Goal: Information Seeking & Learning: Learn about a topic

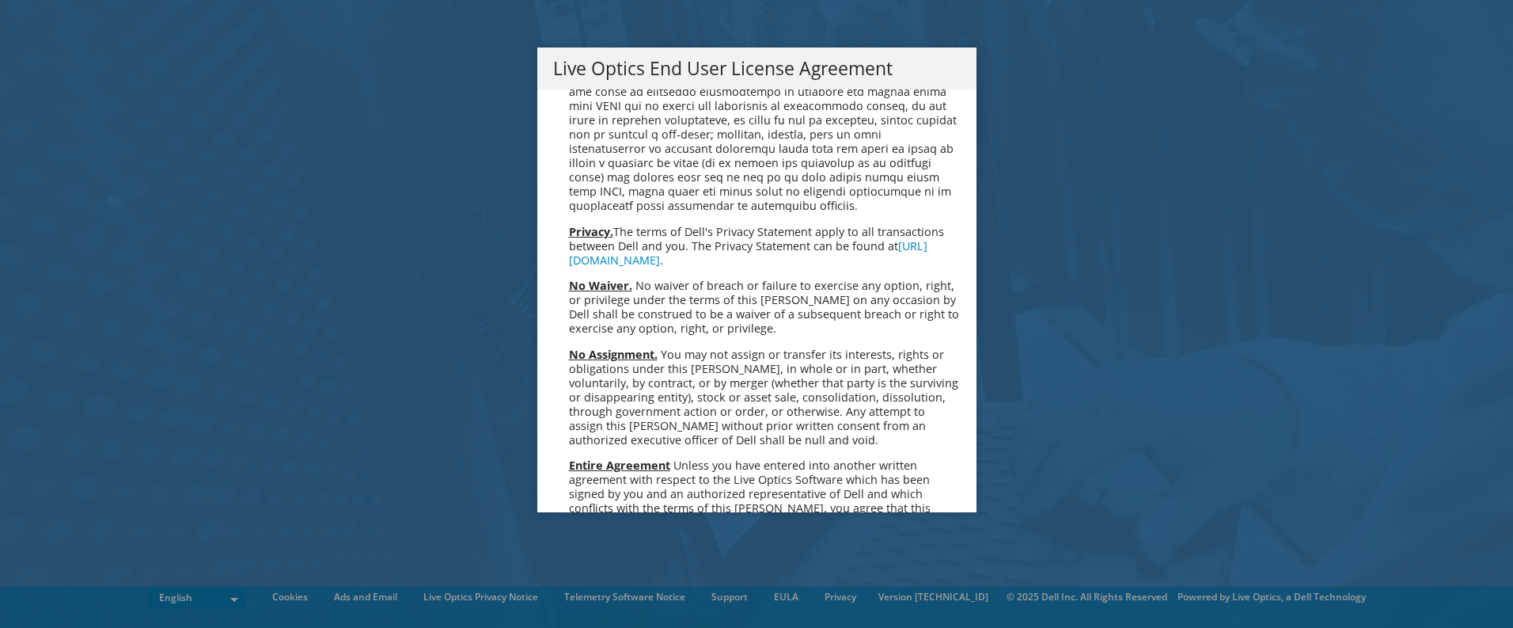
scroll to position [5984, 0]
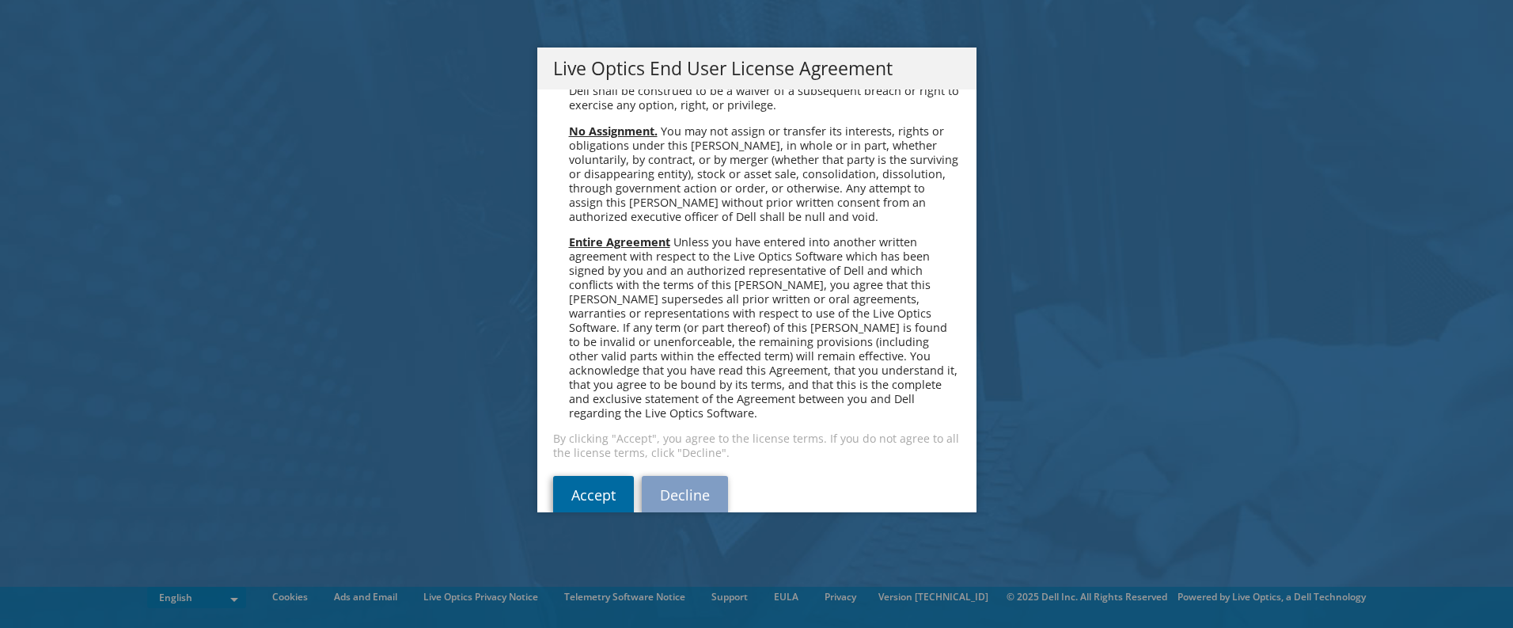
click at [605, 476] on link "Accept" at bounding box center [593, 495] width 81 height 38
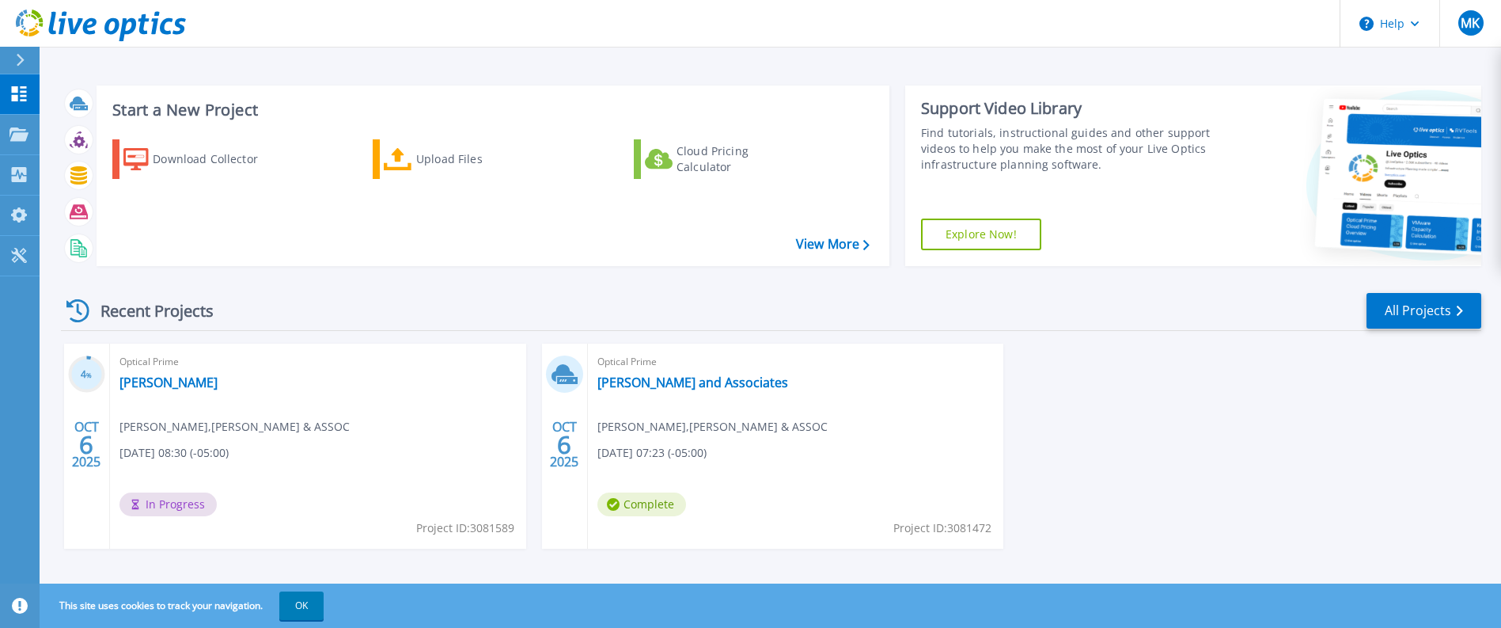
click at [309, 431] on div "Optical Prime Humphrey Mike Klos , HUMPHREY & ASSOC 10/06/2025, 08:30 (-05:00) …" at bounding box center [318, 445] width 416 height 205
click at [69, 134] on p "Projects" at bounding box center [62, 135] width 42 height 41
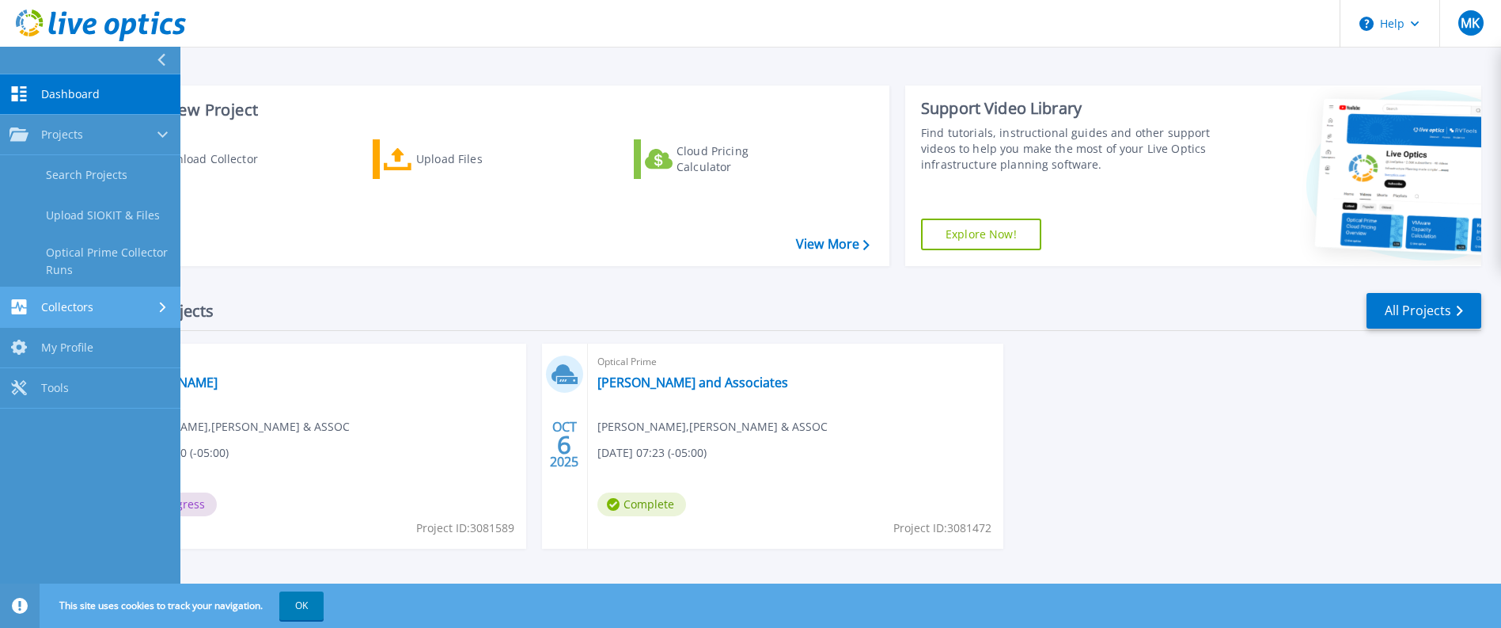
click at [126, 305] on div "Collectors" at bounding box center [89, 306] width 161 height 15
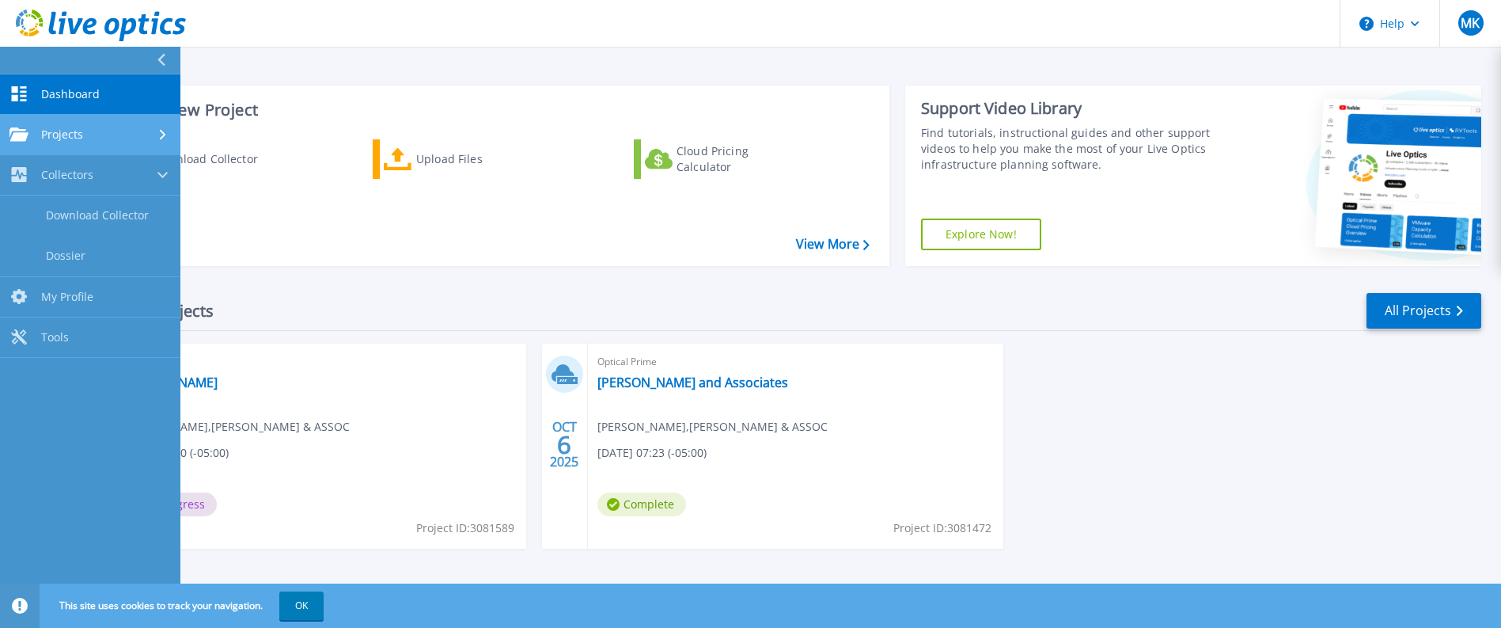
click at [83, 131] on div "Projects" at bounding box center [89, 134] width 161 height 14
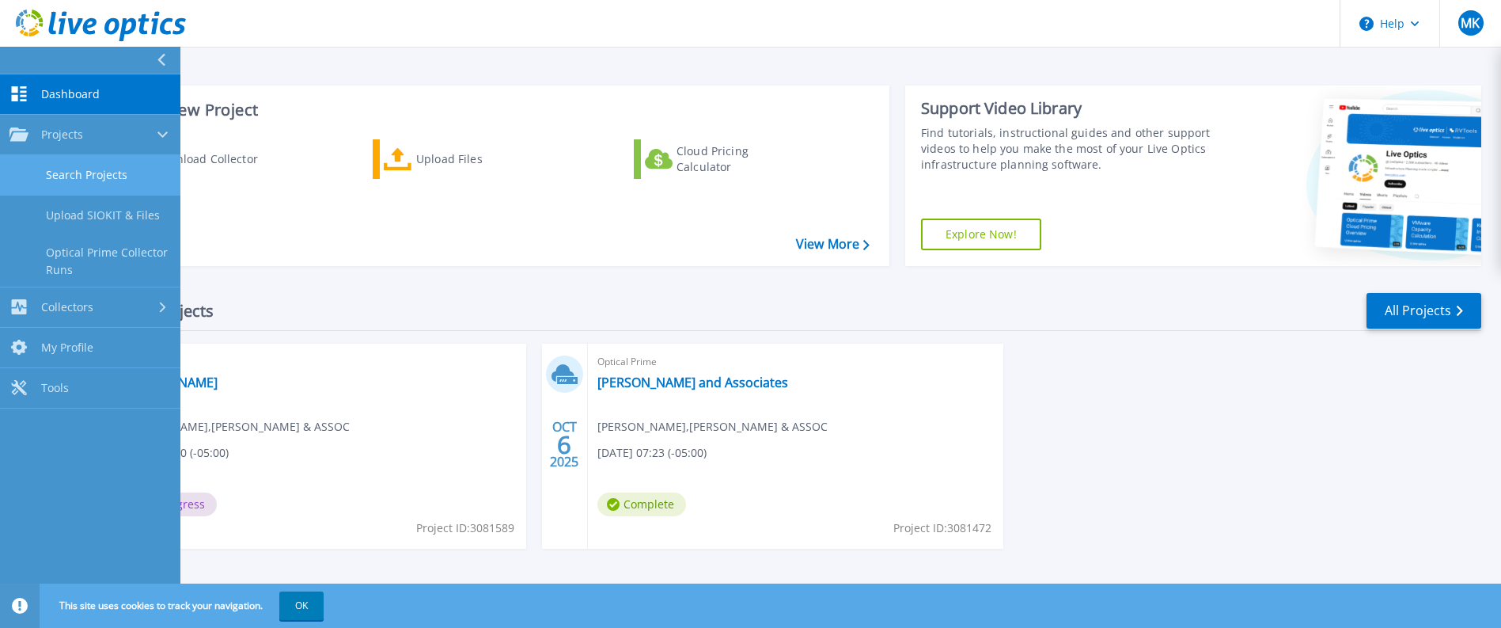
click at [114, 180] on link "Search Projects" at bounding box center [90, 175] width 180 height 40
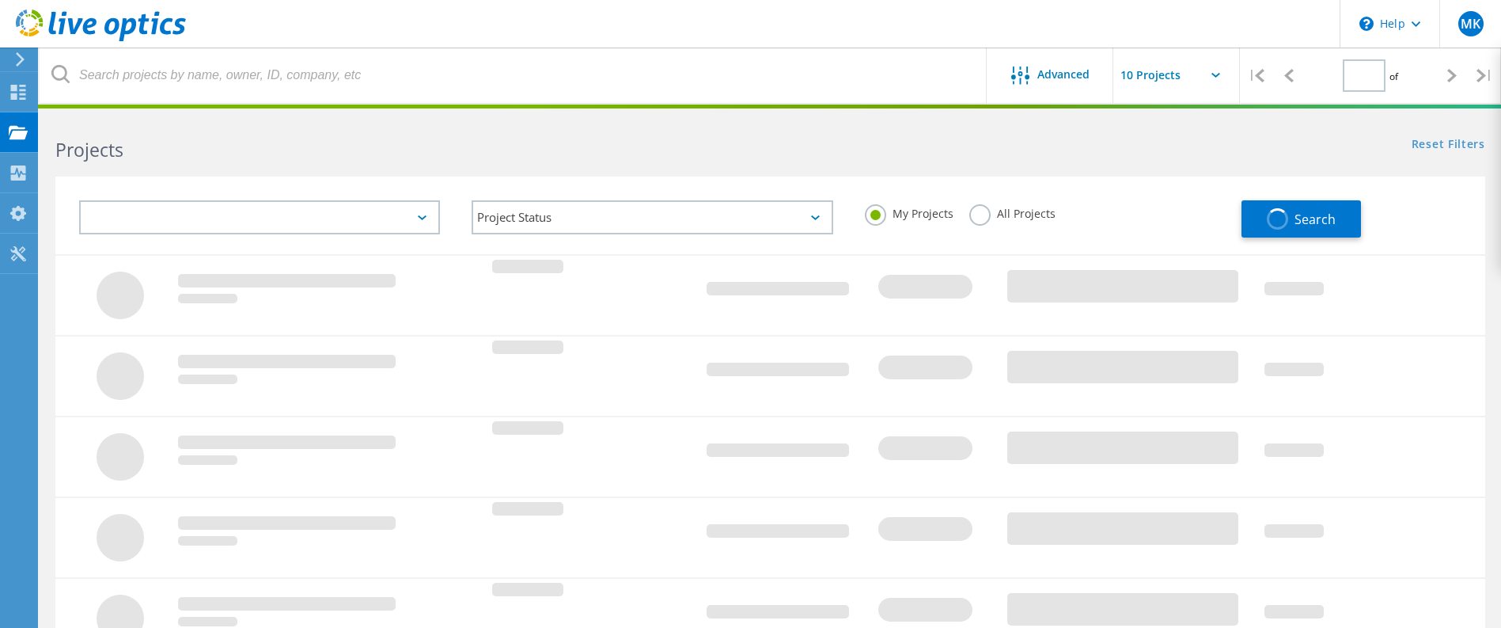
type input "1"
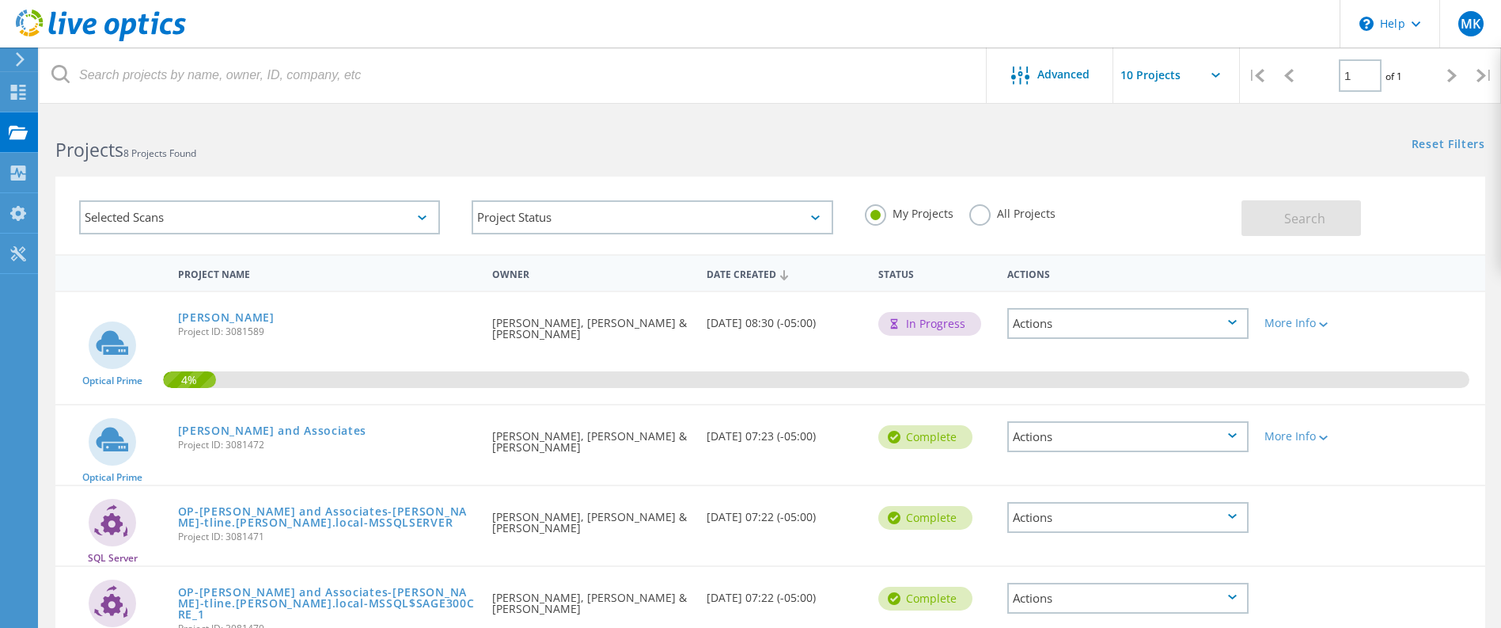
click at [1236, 322] on icon at bounding box center [1232, 322] width 9 height 5
click at [1084, 323] on div "Project Details" at bounding box center [1128, 323] width 238 height 25
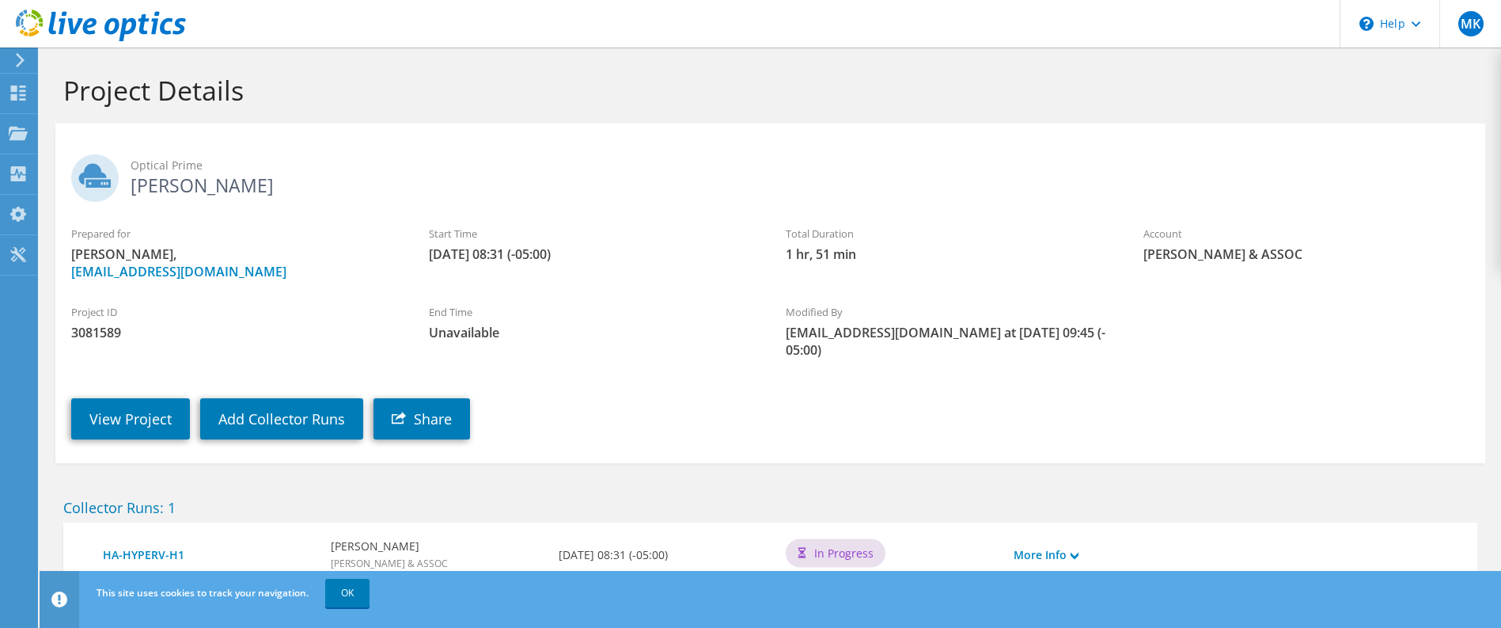
scroll to position [55, 0]
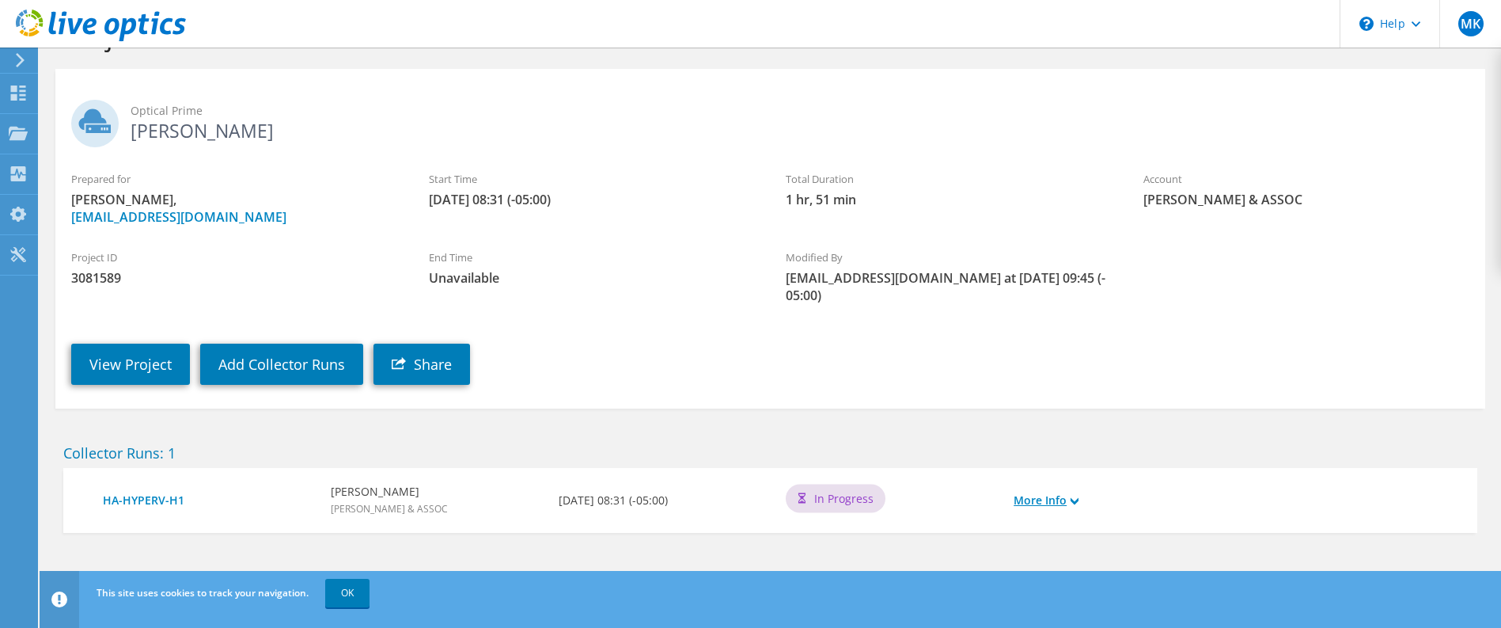
click at [1077, 501] on icon at bounding box center [1075, 501] width 8 height 8
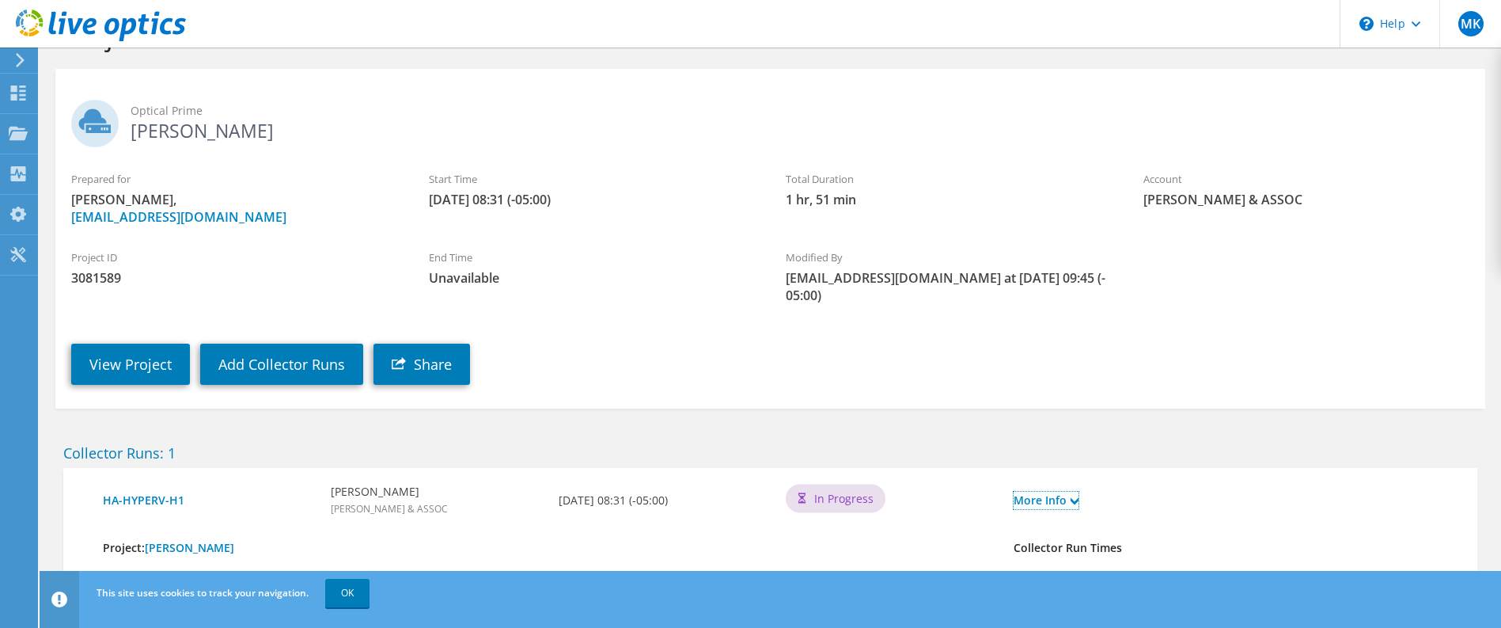
scroll to position [183, 0]
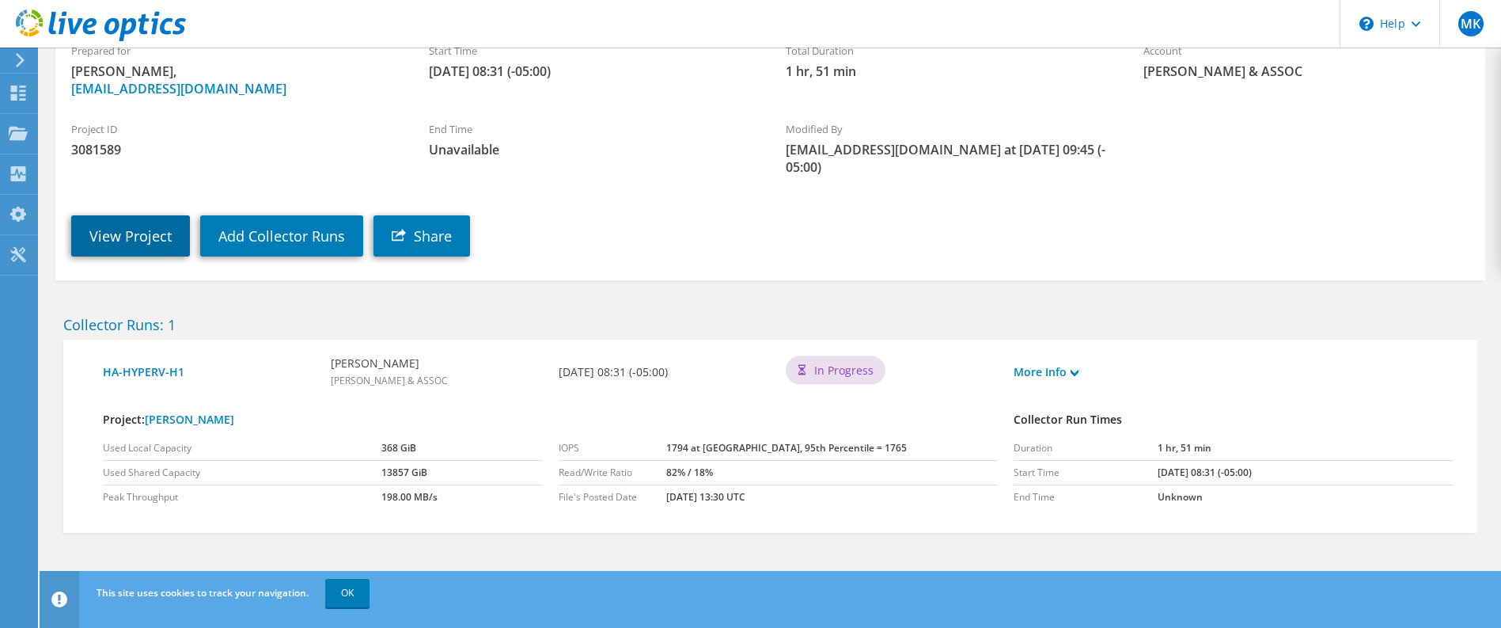
click at [137, 236] on link "View Project" at bounding box center [130, 235] width 119 height 41
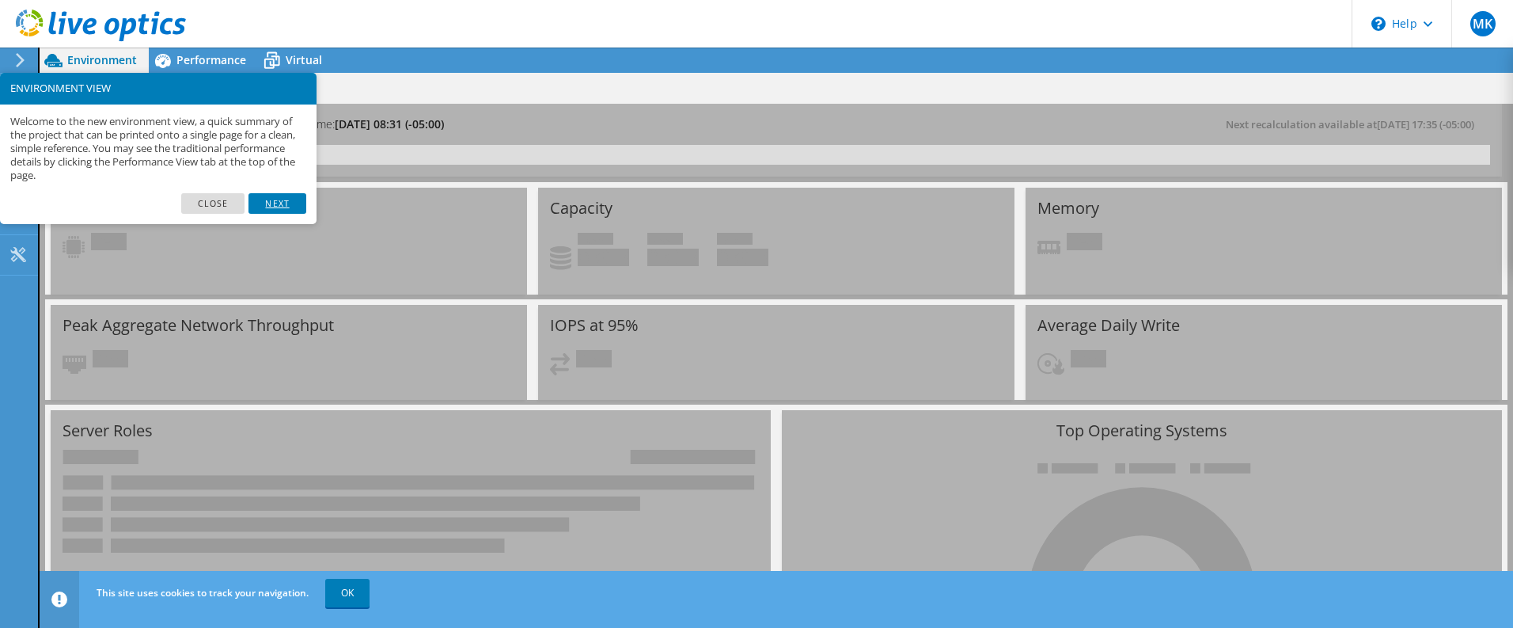
click at [281, 201] on link "Next" at bounding box center [276, 203] width 57 height 21
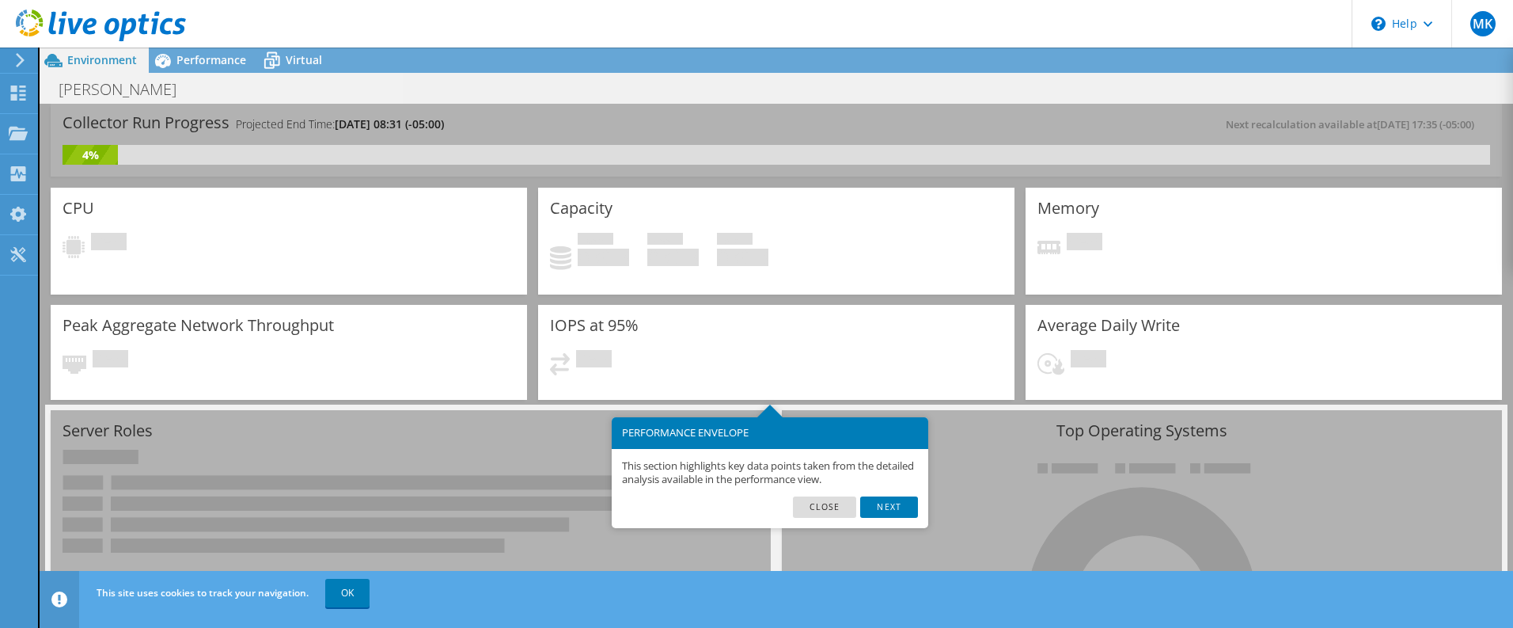
scroll to position [78, 0]
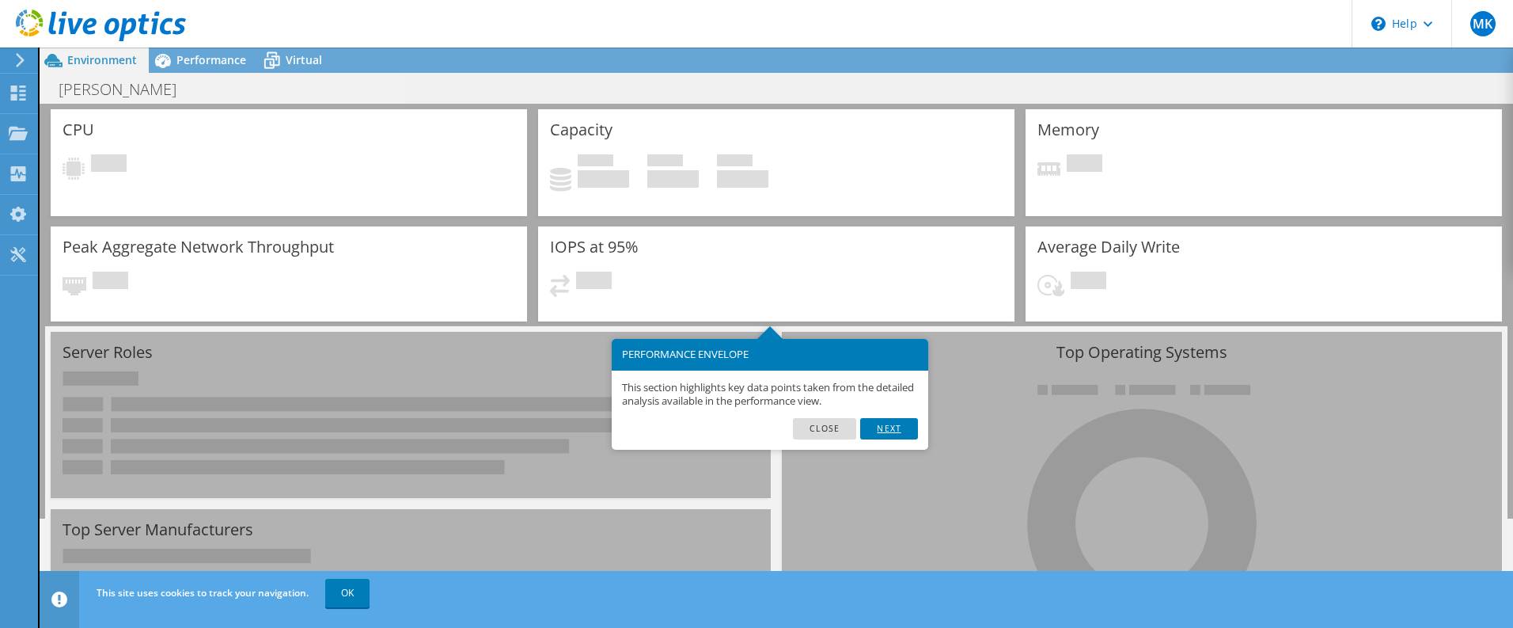
click at [891, 430] on link "Next" at bounding box center [888, 428] width 57 height 21
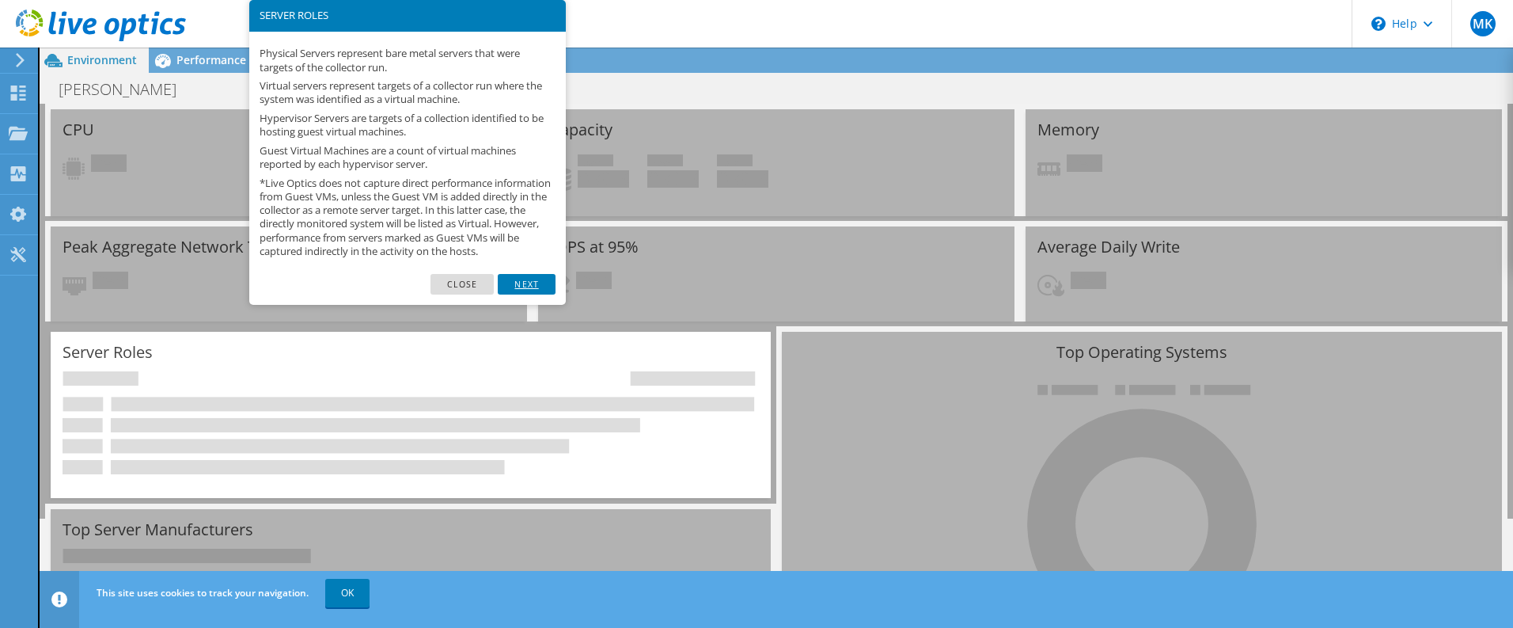
click at [540, 293] on link "Next" at bounding box center [526, 284] width 57 height 21
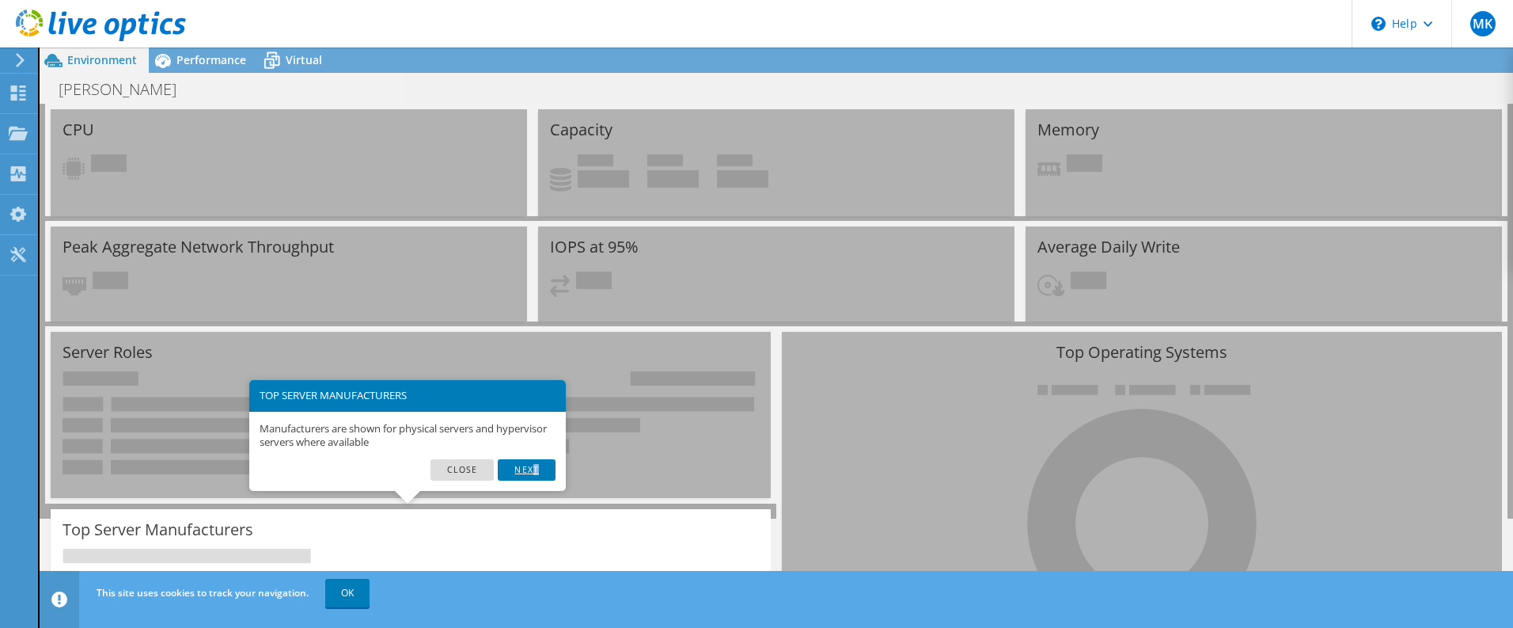
click at [536, 468] on link "Next" at bounding box center [526, 469] width 57 height 21
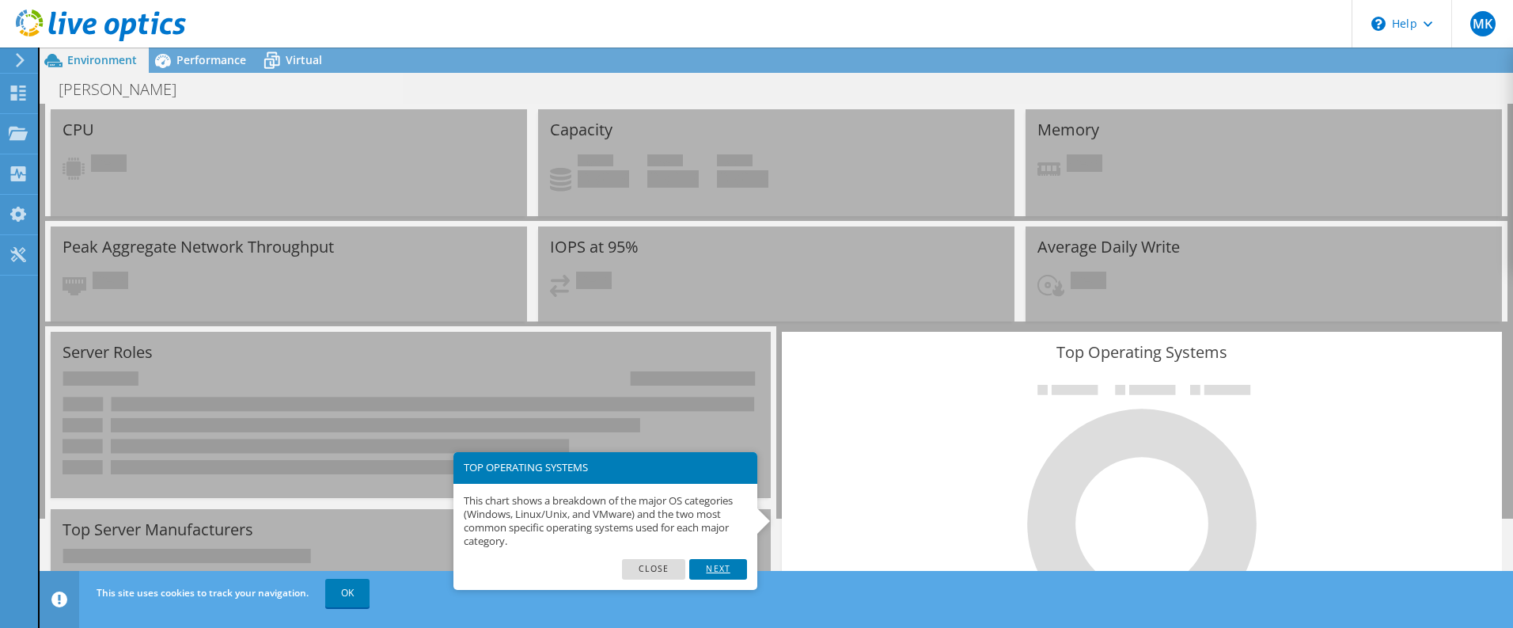
click at [722, 559] on link "Next" at bounding box center [717, 569] width 57 height 21
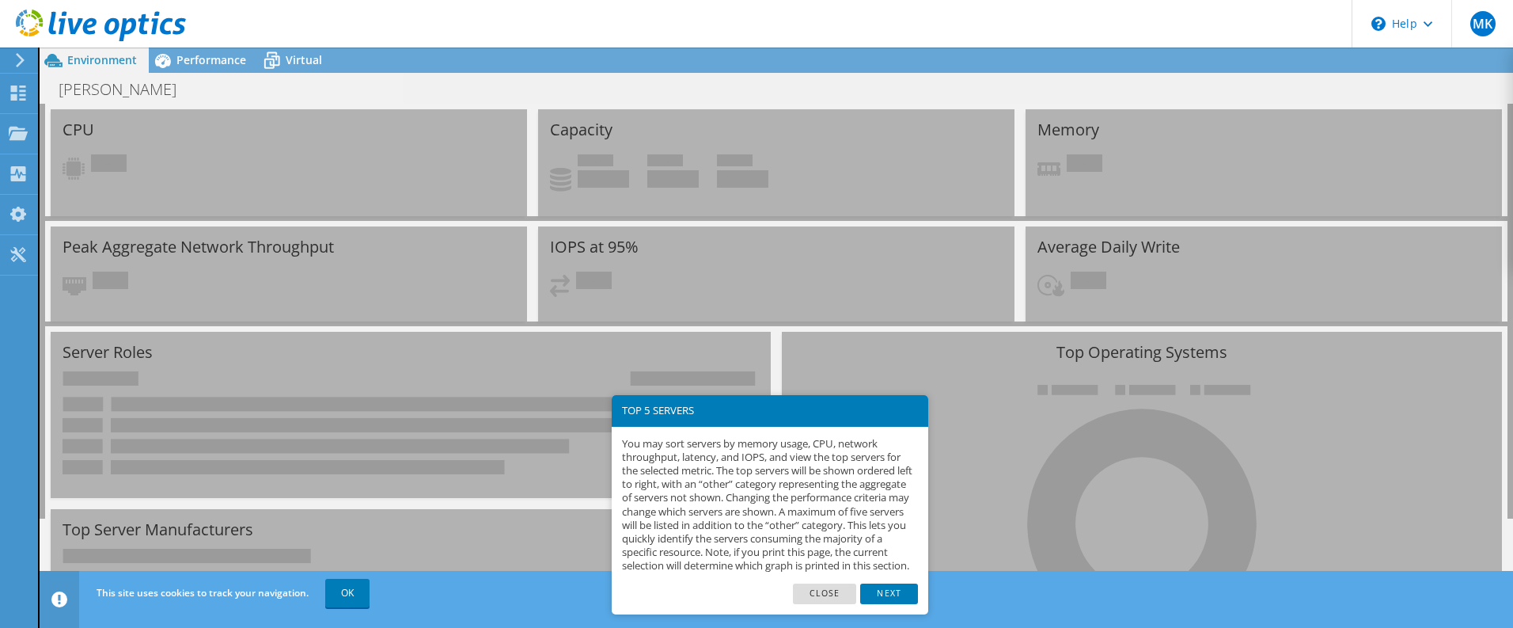
scroll to position [613, 0]
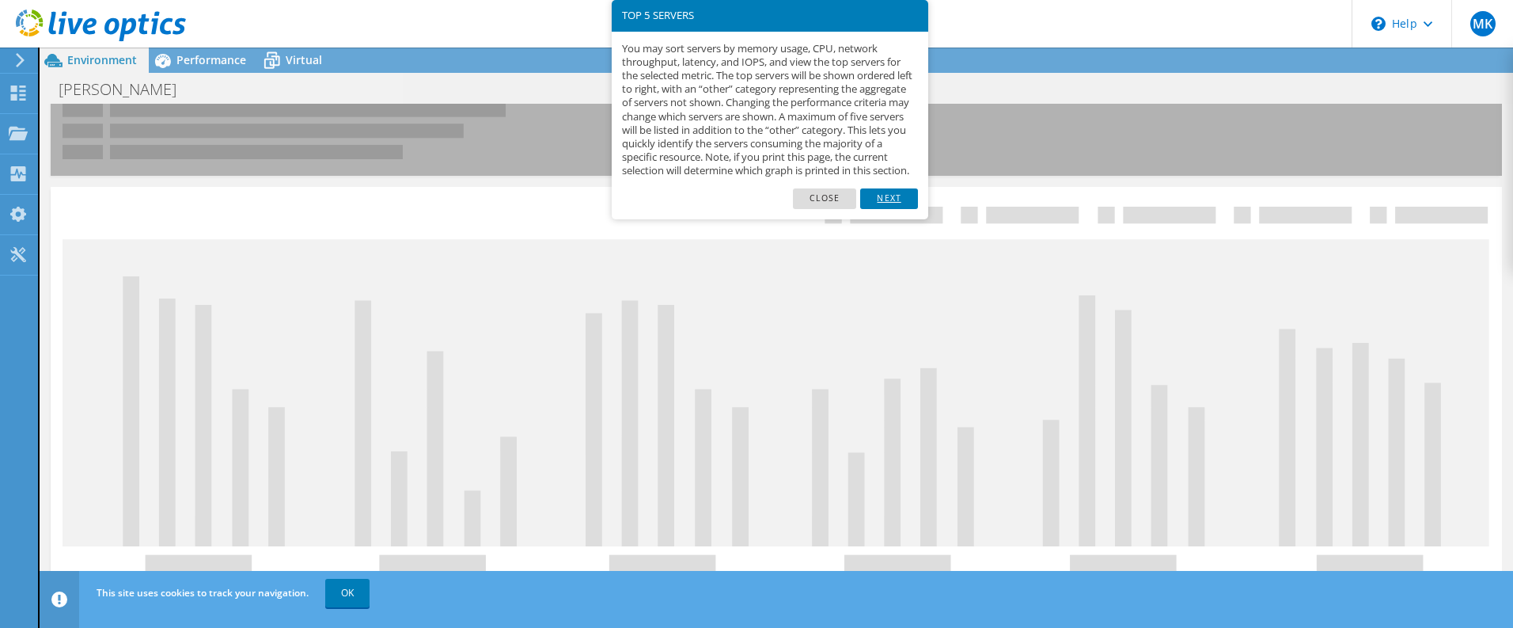
click at [890, 209] on link "Next" at bounding box center [888, 198] width 57 height 21
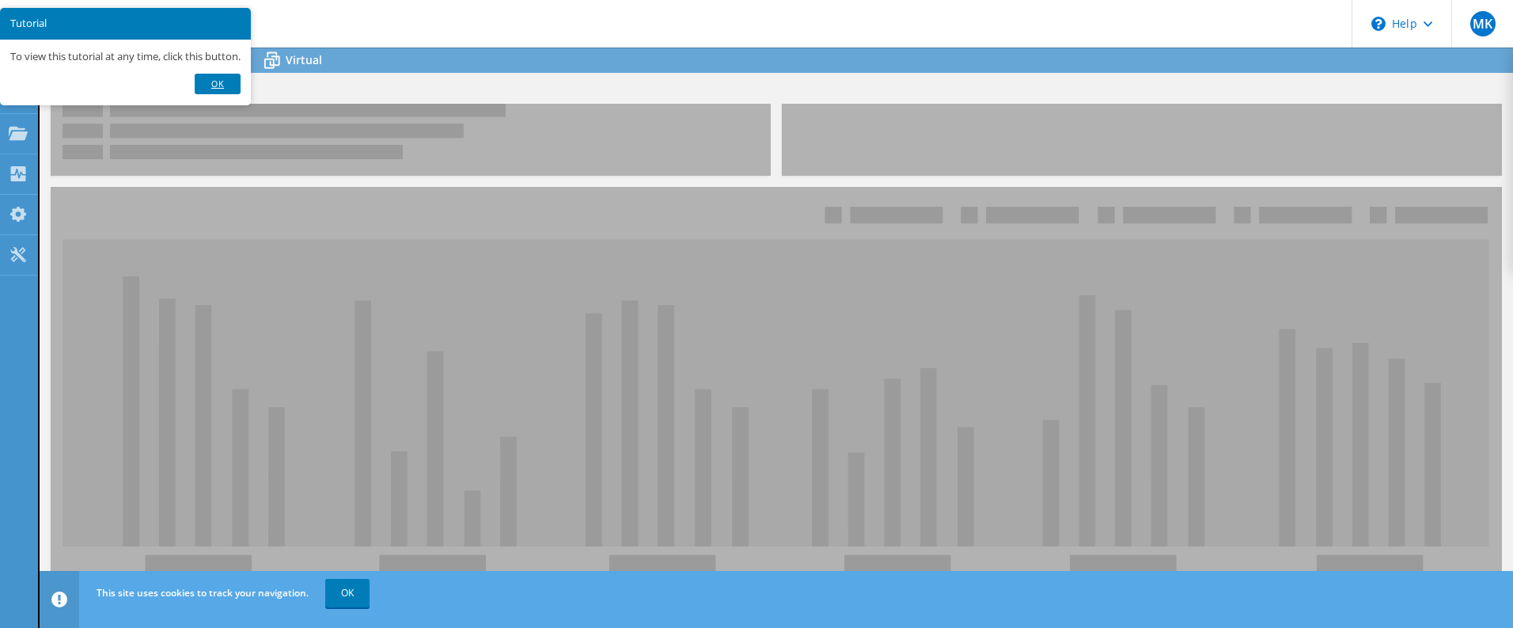
click at [224, 85] on link "Ok" at bounding box center [218, 84] width 46 height 21
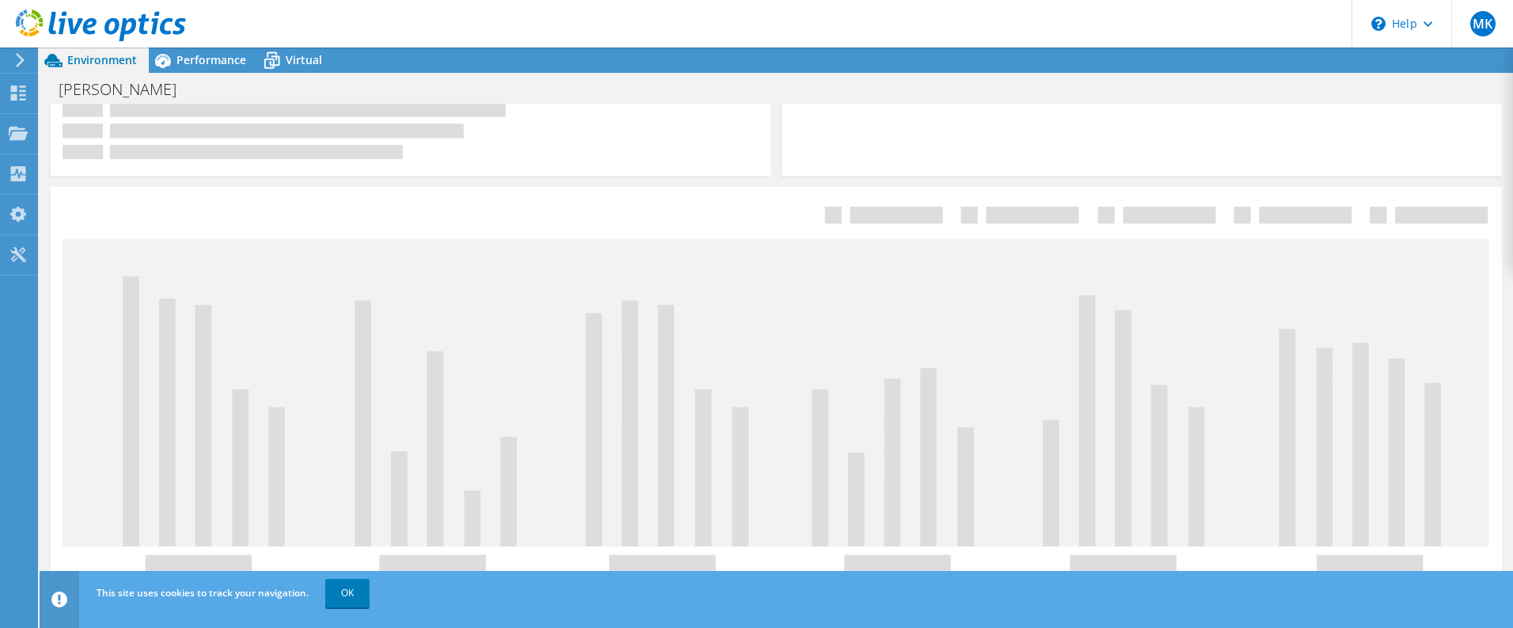
click at [85, 457] on icon at bounding box center [777, 392] width 1428 height 307
click at [24, 92] on icon at bounding box center [18, 92] width 19 height 15
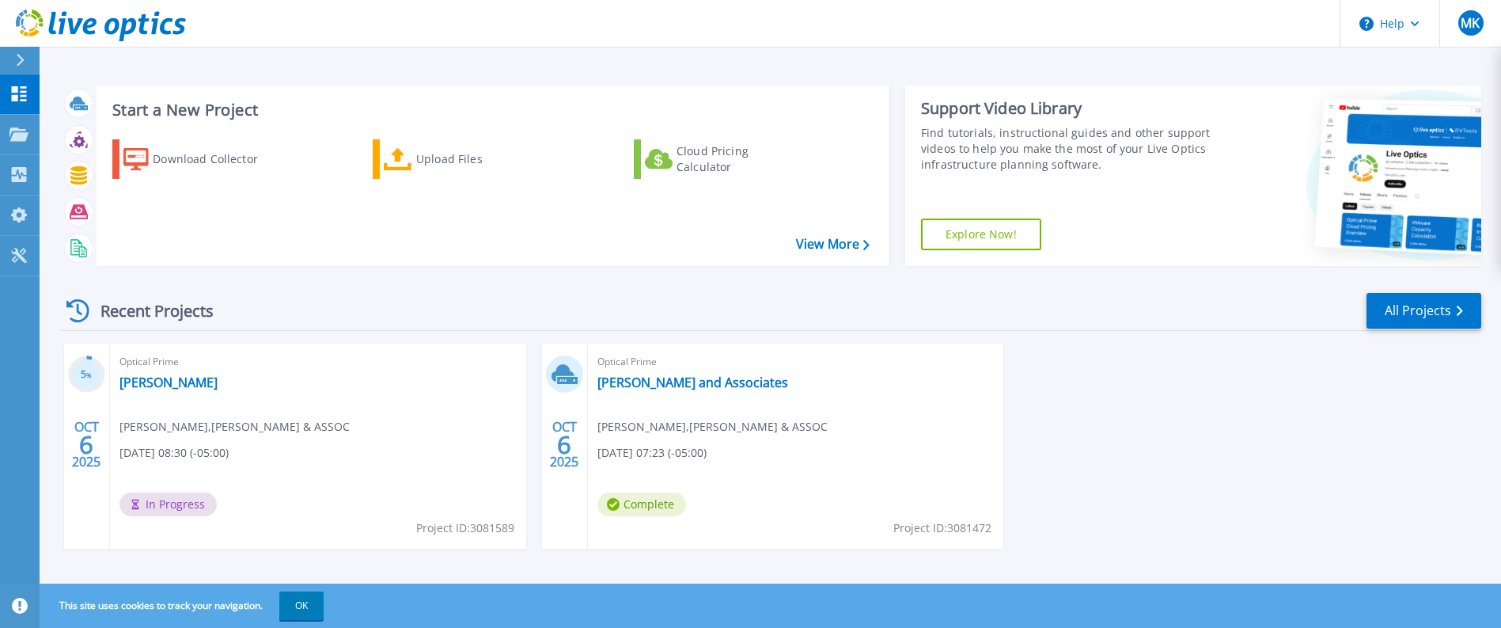
scroll to position [13, 0]
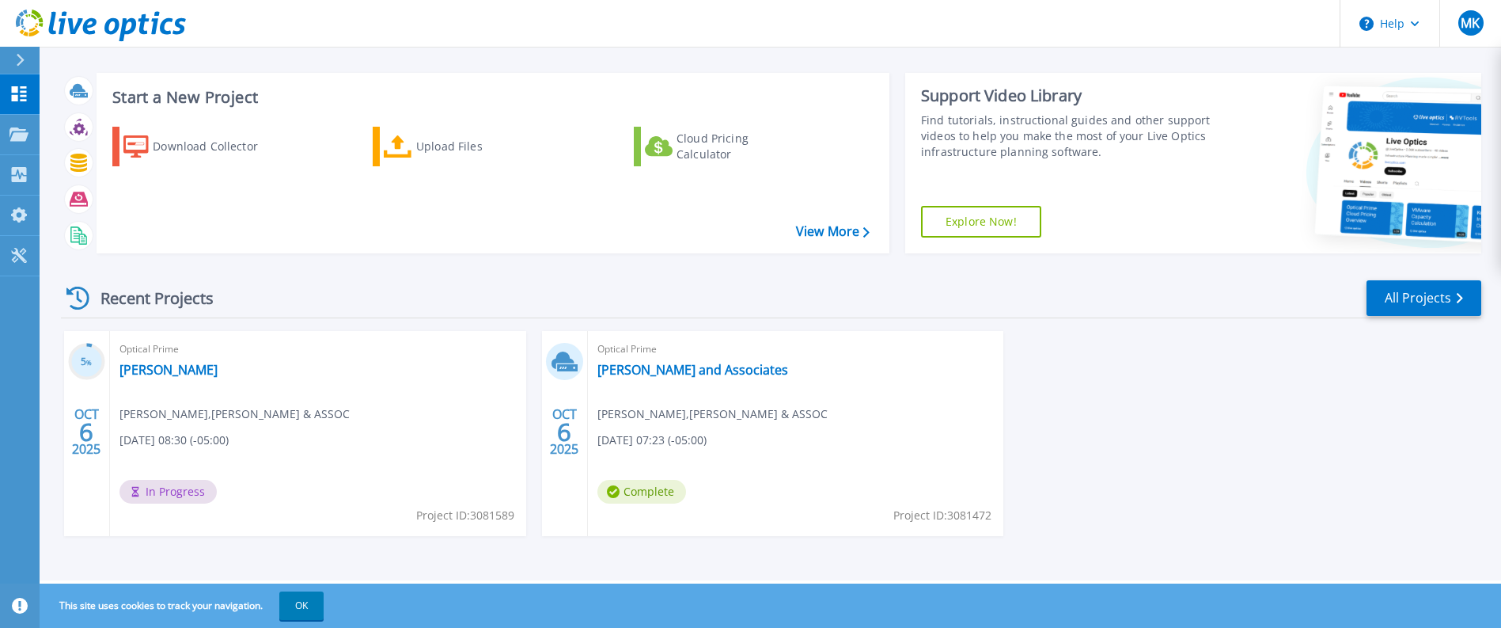
click at [173, 495] on span "In Progress" at bounding box center [167, 492] width 97 height 24
click at [280, 445] on div "Optical Prime Humphrey Mike Klos , HUMPHREY & ASSOC 10/06/2025, 08:30 (-05:00) …" at bounding box center [318, 433] width 416 height 205
click at [153, 373] on link "[PERSON_NAME]" at bounding box center [168, 370] width 98 height 16
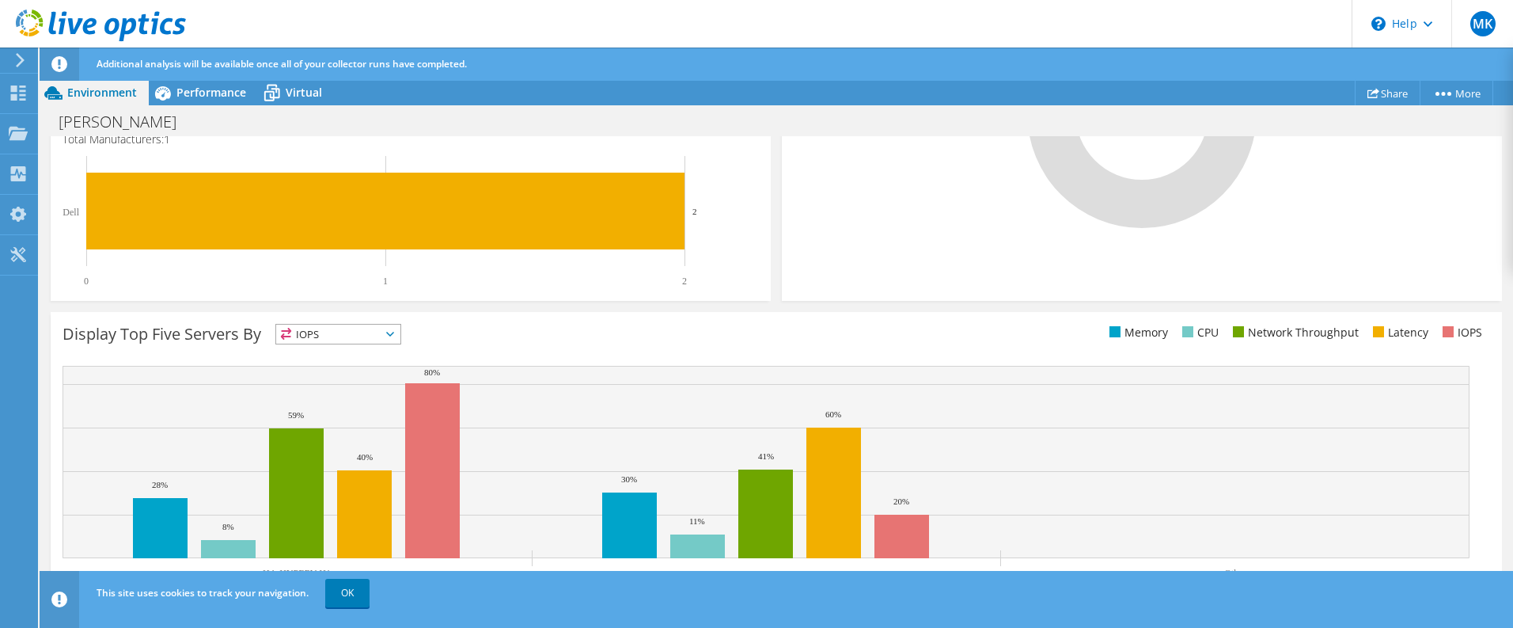
scroll to position [521, 0]
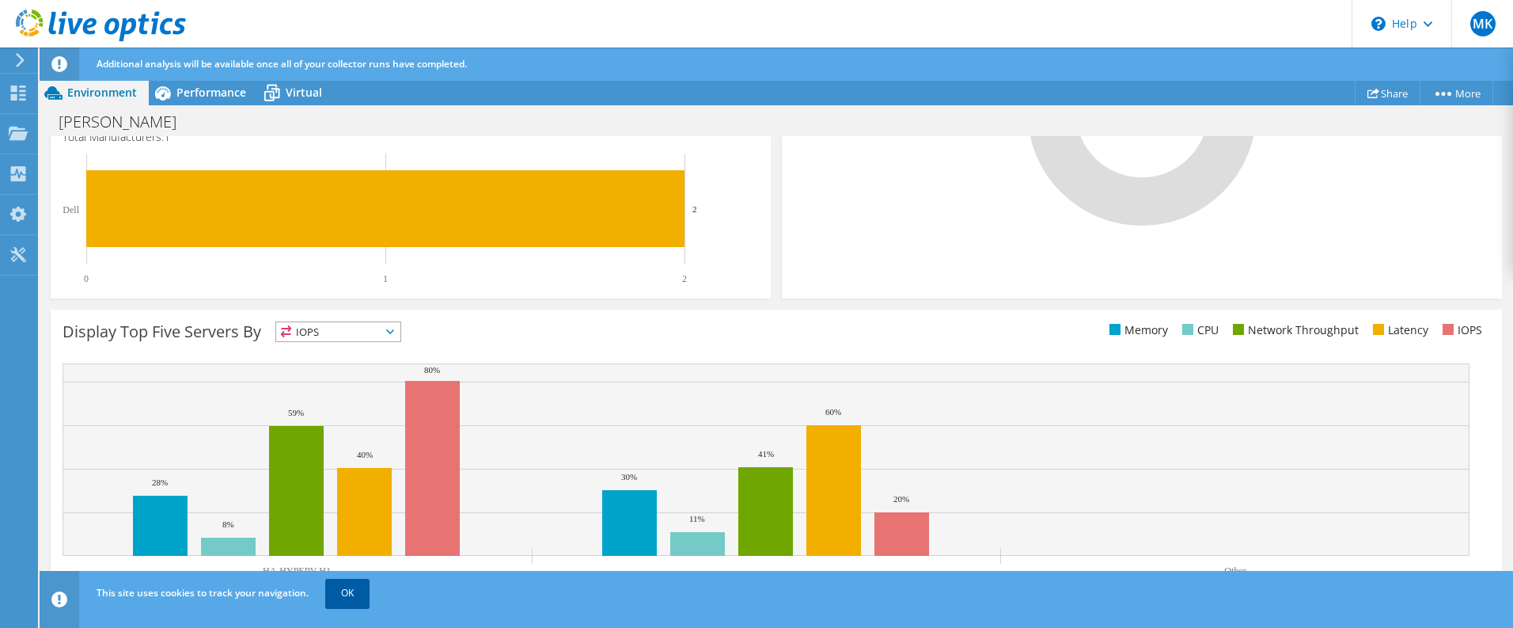
click at [351, 591] on link "OK" at bounding box center [347, 592] width 44 height 28
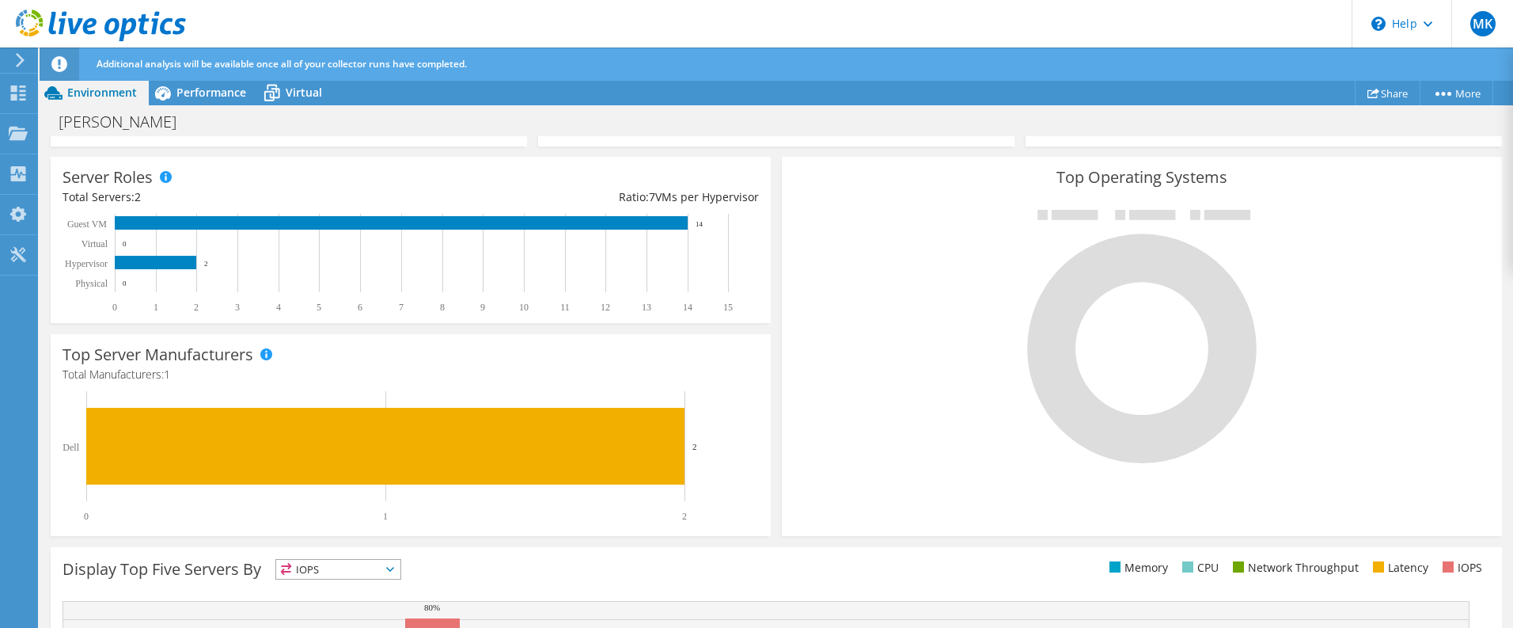
scroll to position [205, 0]
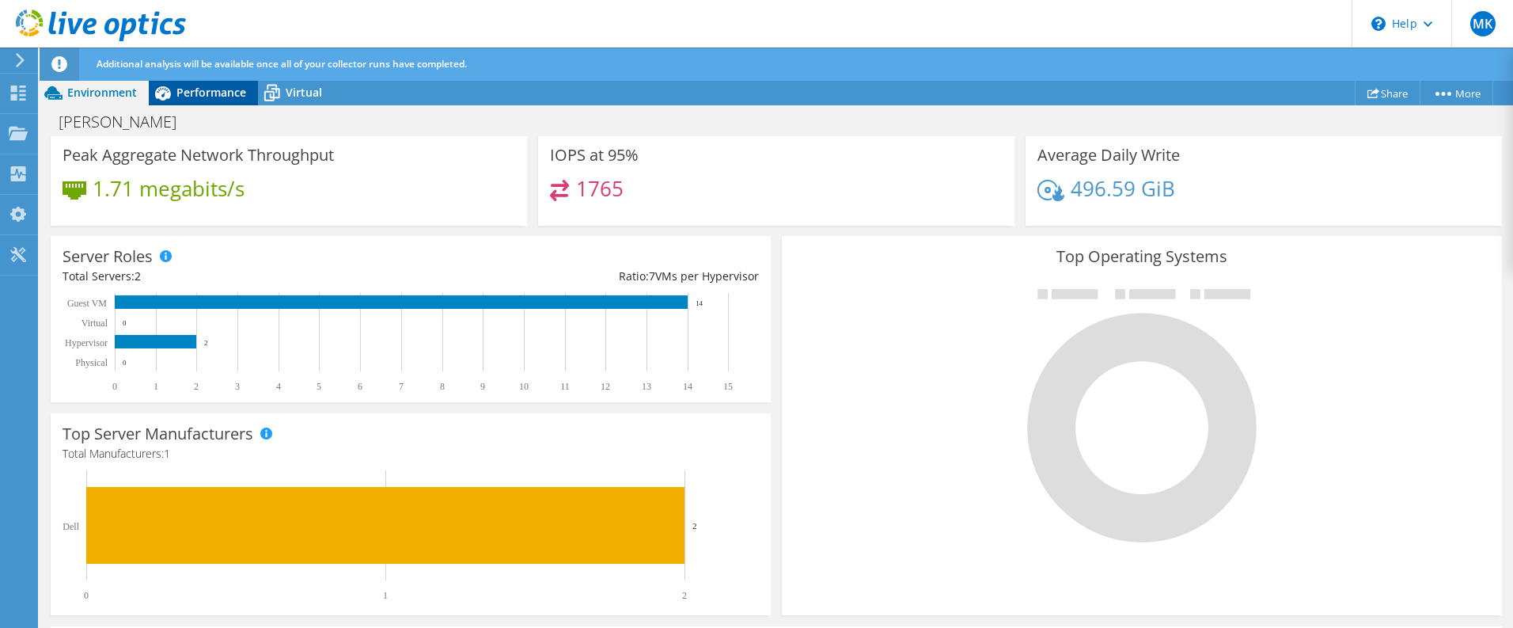
click at [209, 90] on span "Performance" at bounding box center [211, 92] width 70 height 15
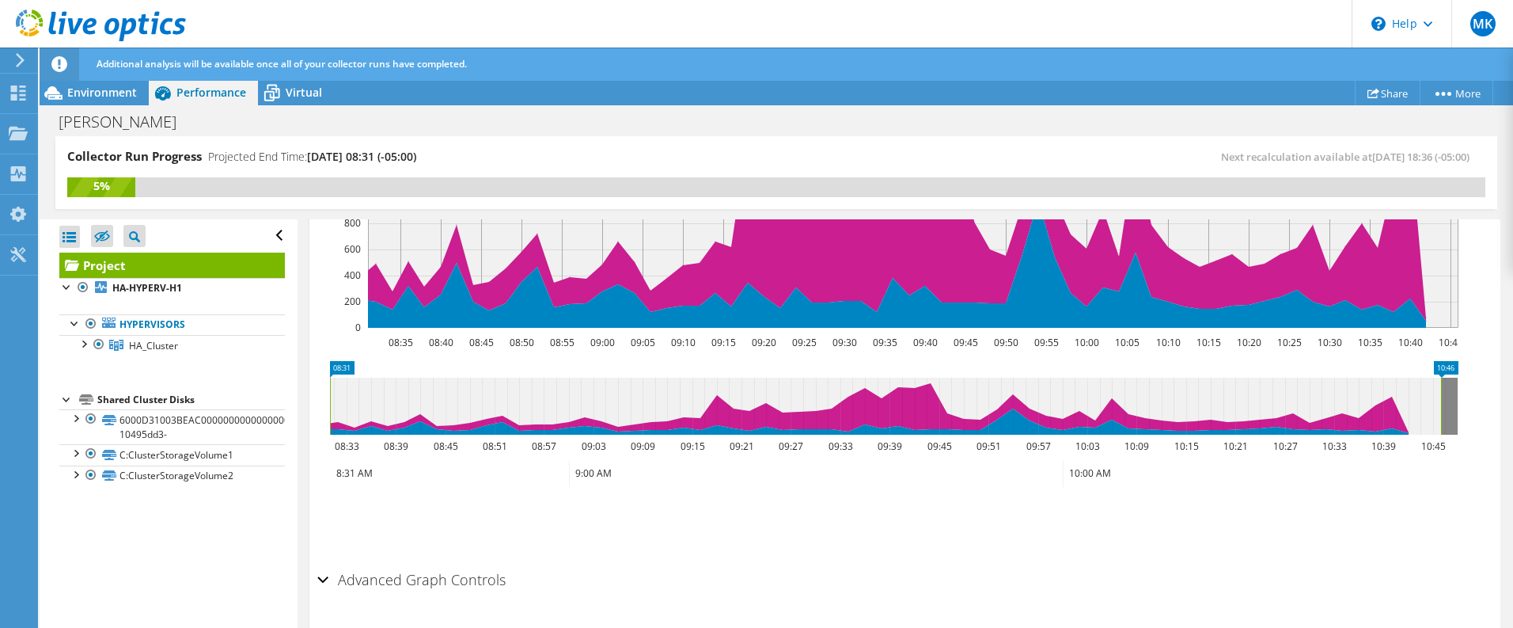
scroll to position [0, 0]
click at [77, 454] on div at bounding box center [75, 452] width 16 height 16
click at [76, 544] on div at bounding box center [75, 543] width 16 height 16
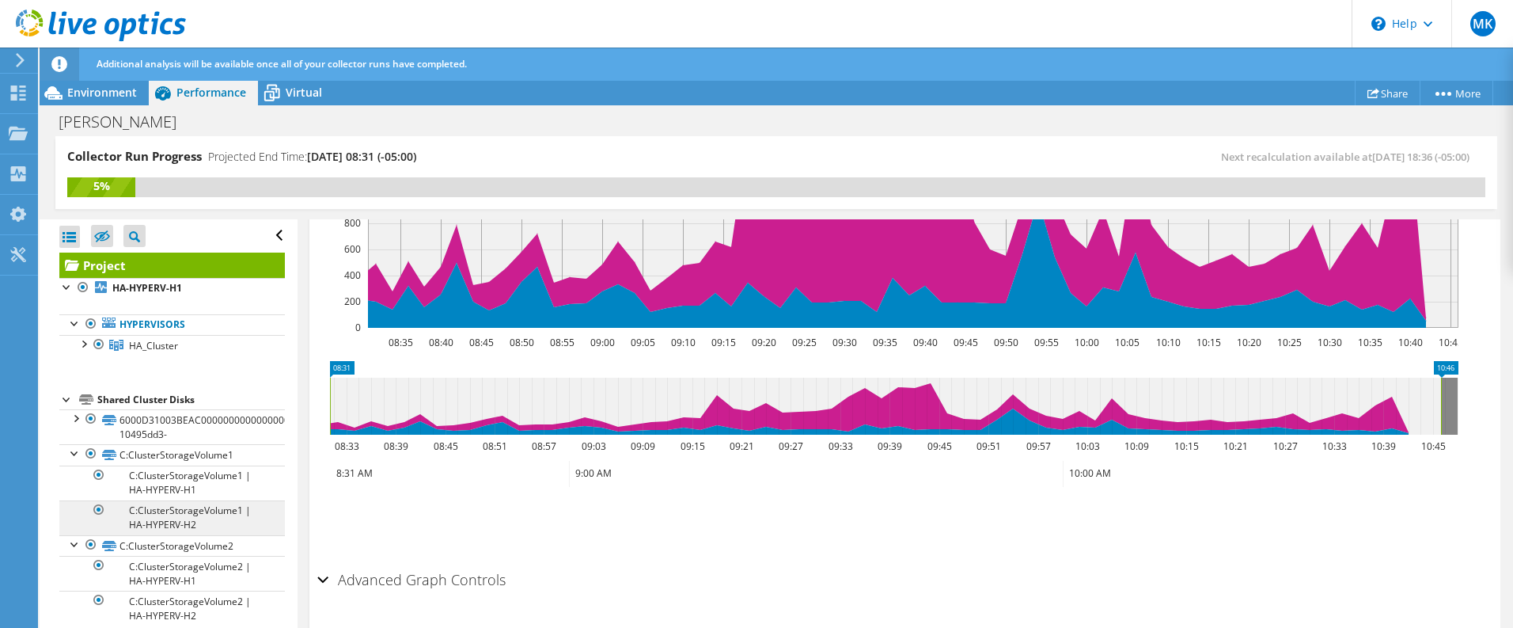
scroll to position [16, 0]
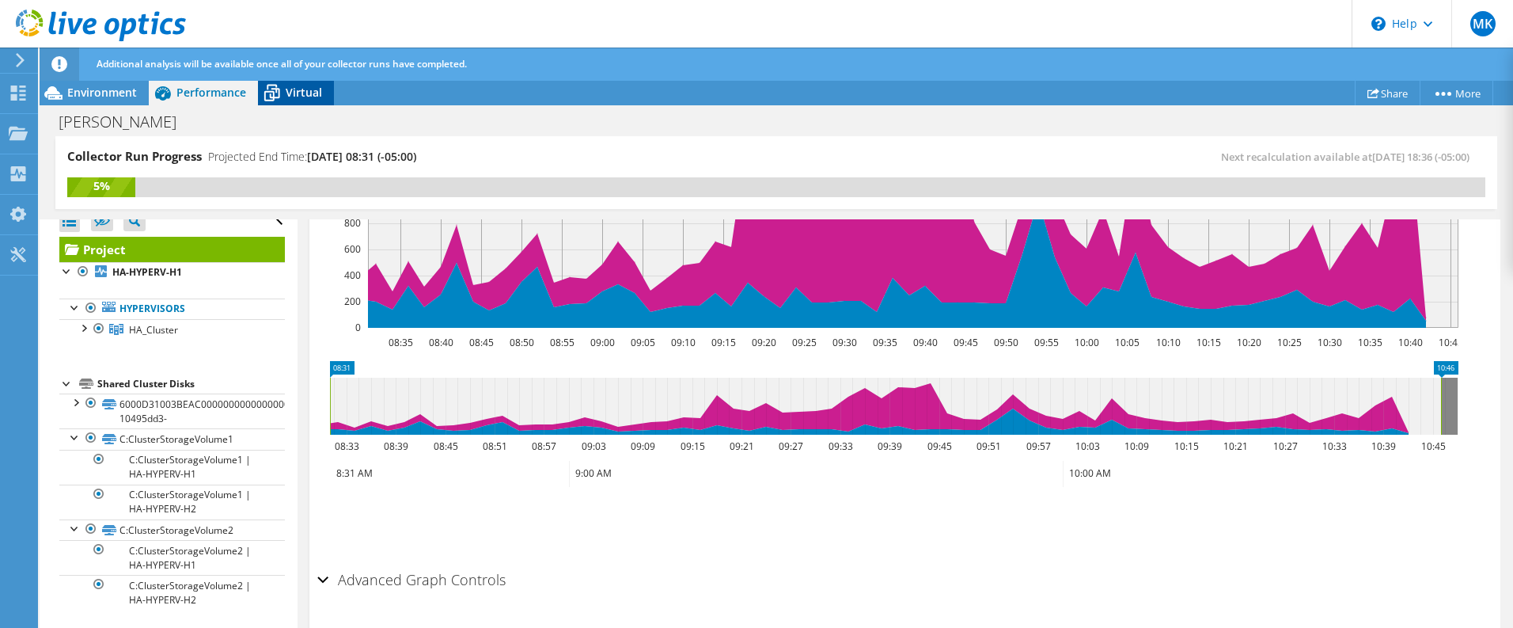
click at [299, 88] on span "Virtual" at bounding box center [304, 92] width 36 height 15
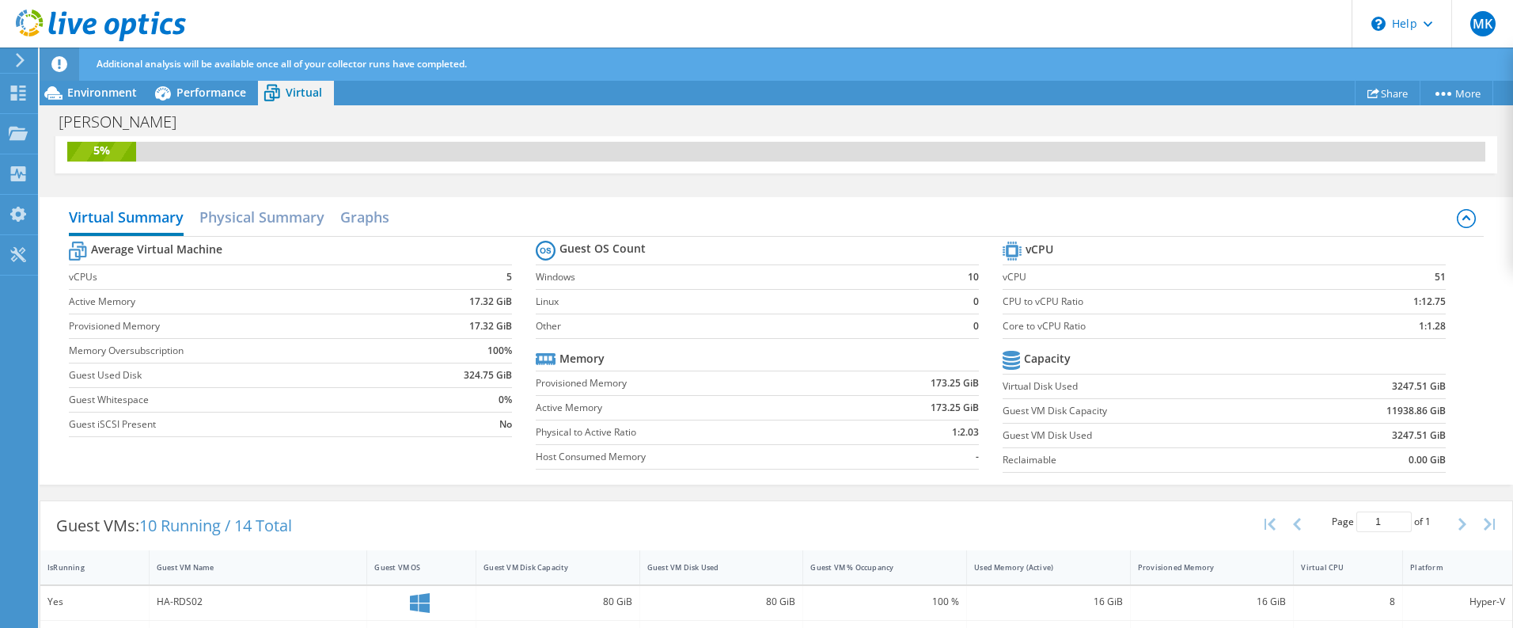
scroll to position [32, 0]
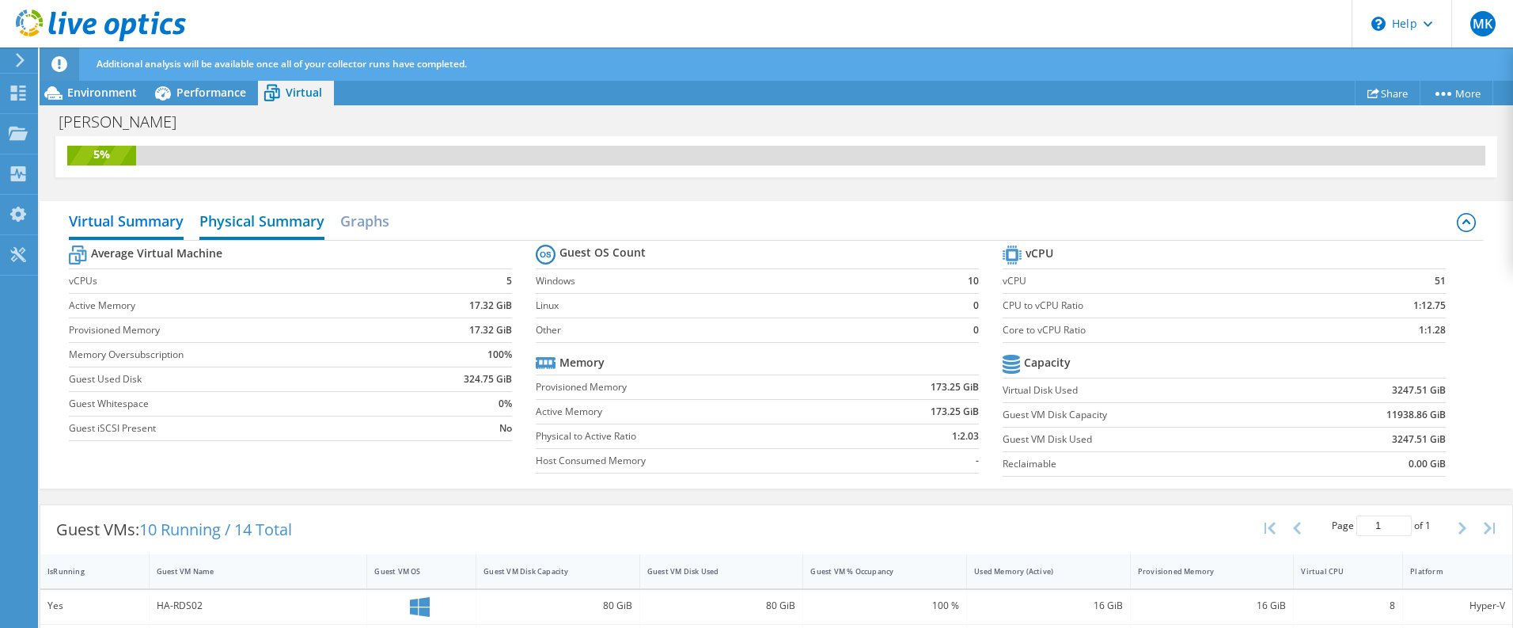
click at [270, 223] on h2 "Physical Summary" at bounding box center [261, 222] width 125 height 35
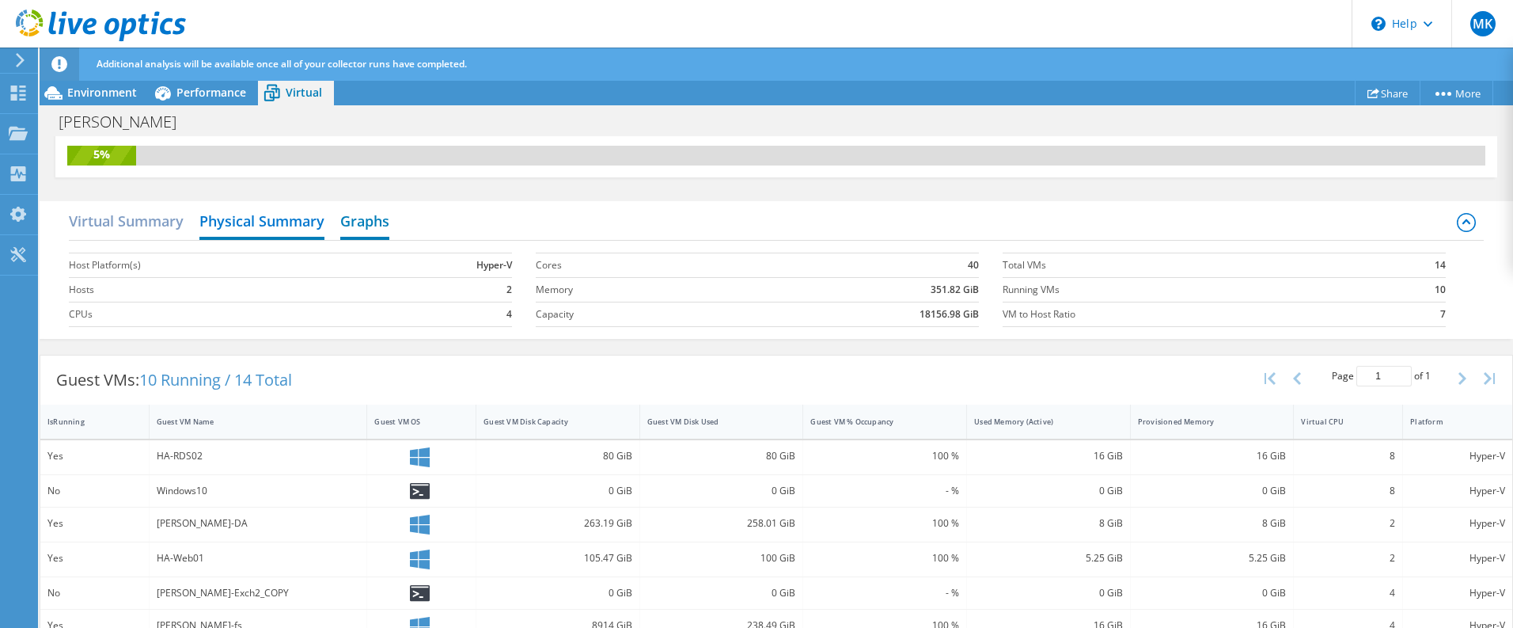
click at [379, 223] on h2 "Graphs" at bounding box center [364, 222] width 49 height 35
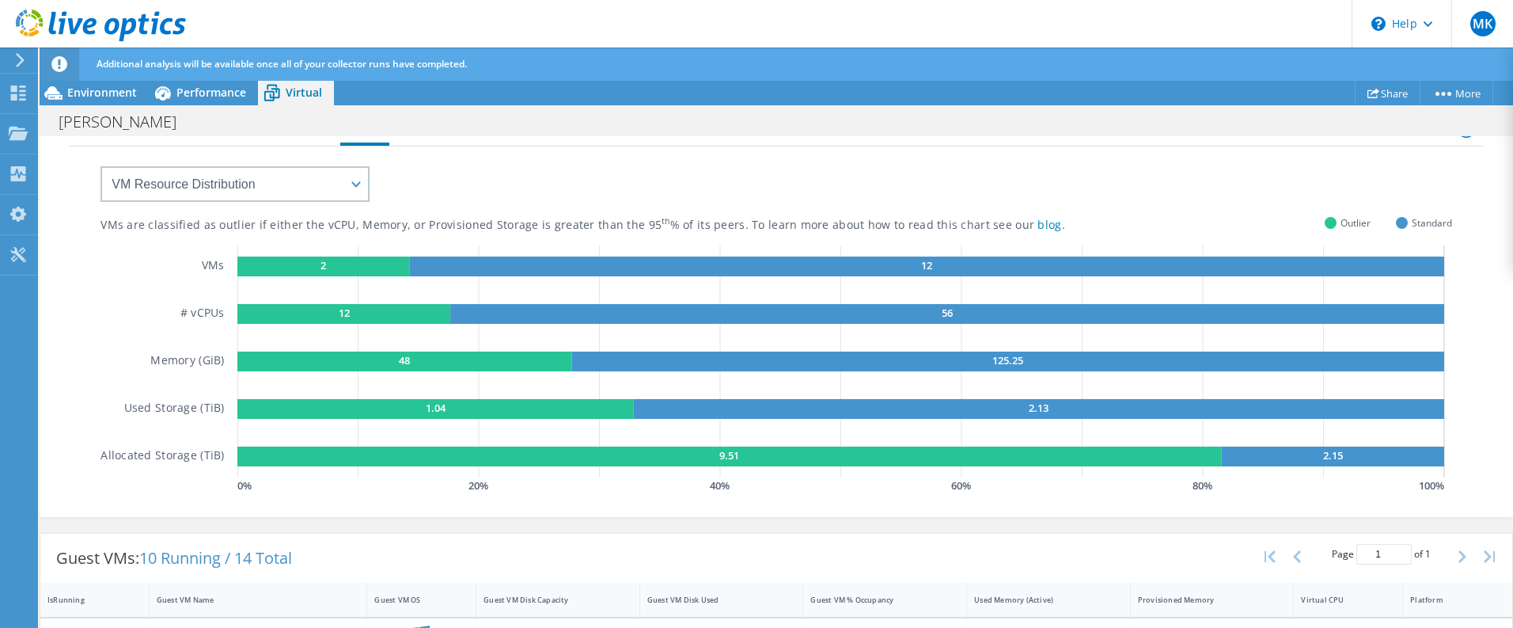
scroll to position [0, 0]
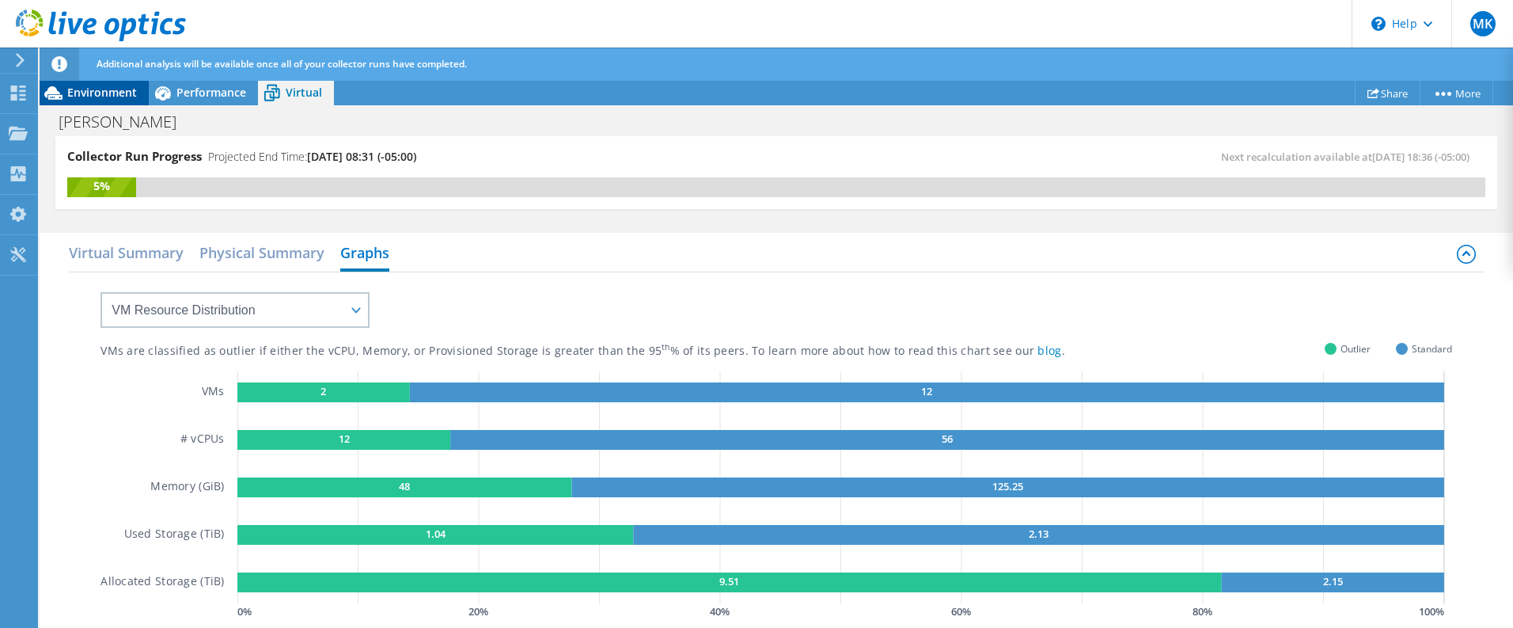
click at [87, 90] on span "Environment" at bounding box center [102, 92] width 70 height 15
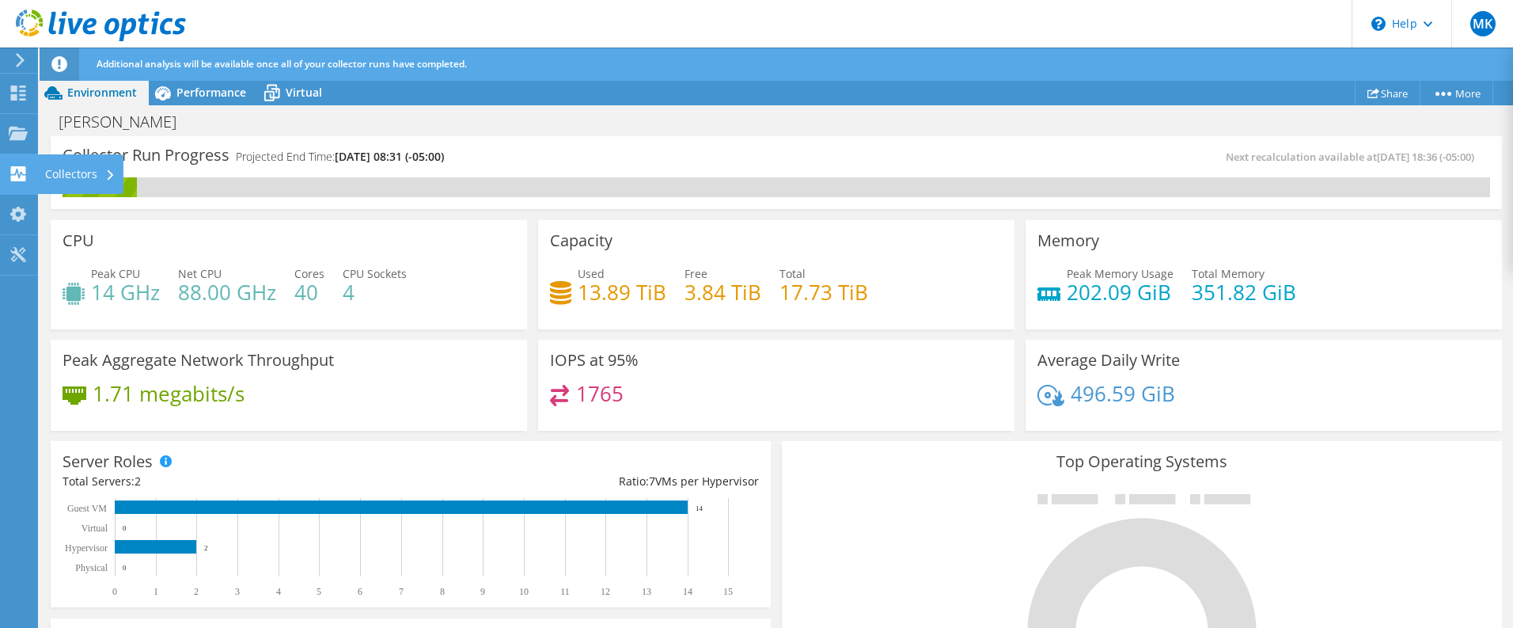
click at [77, 180] on div "Collectors" at bounding box center [80, 174] width 86 height 40
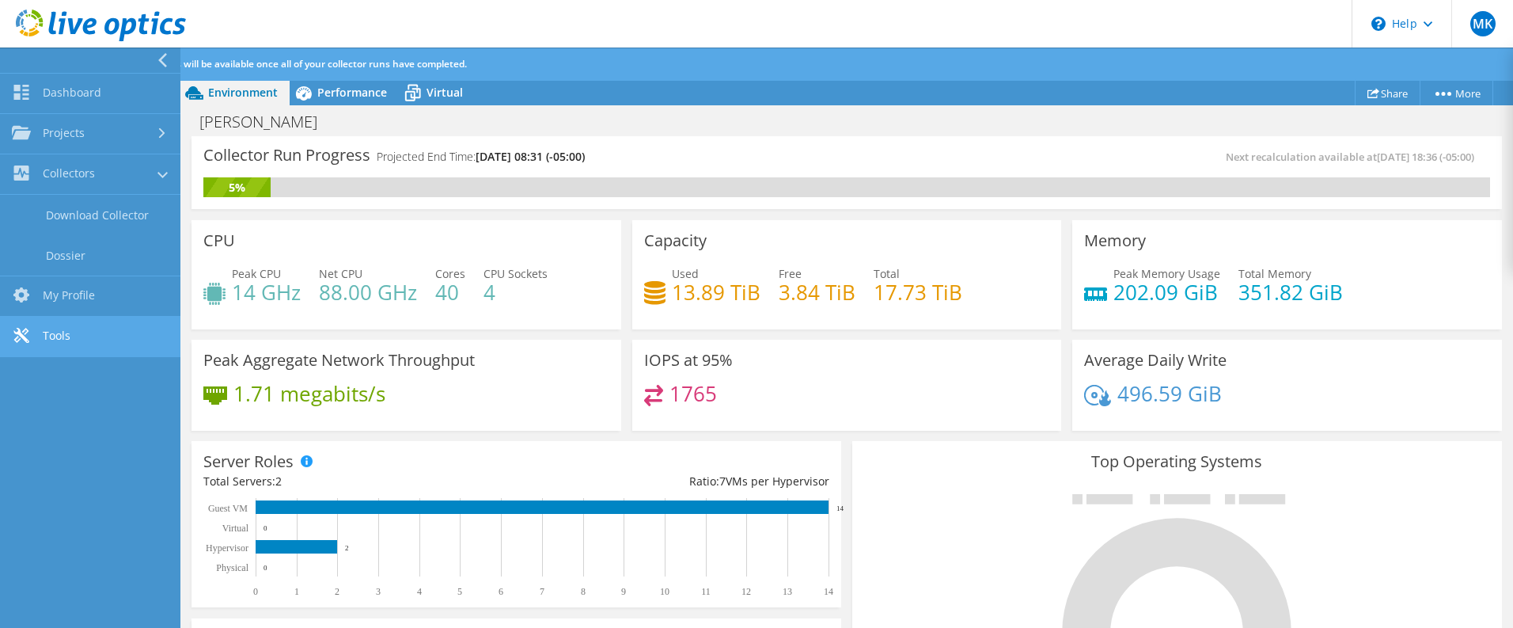
click at [66, 335] on link "Tools" at bounding box center [90, 337] width 180 height 40
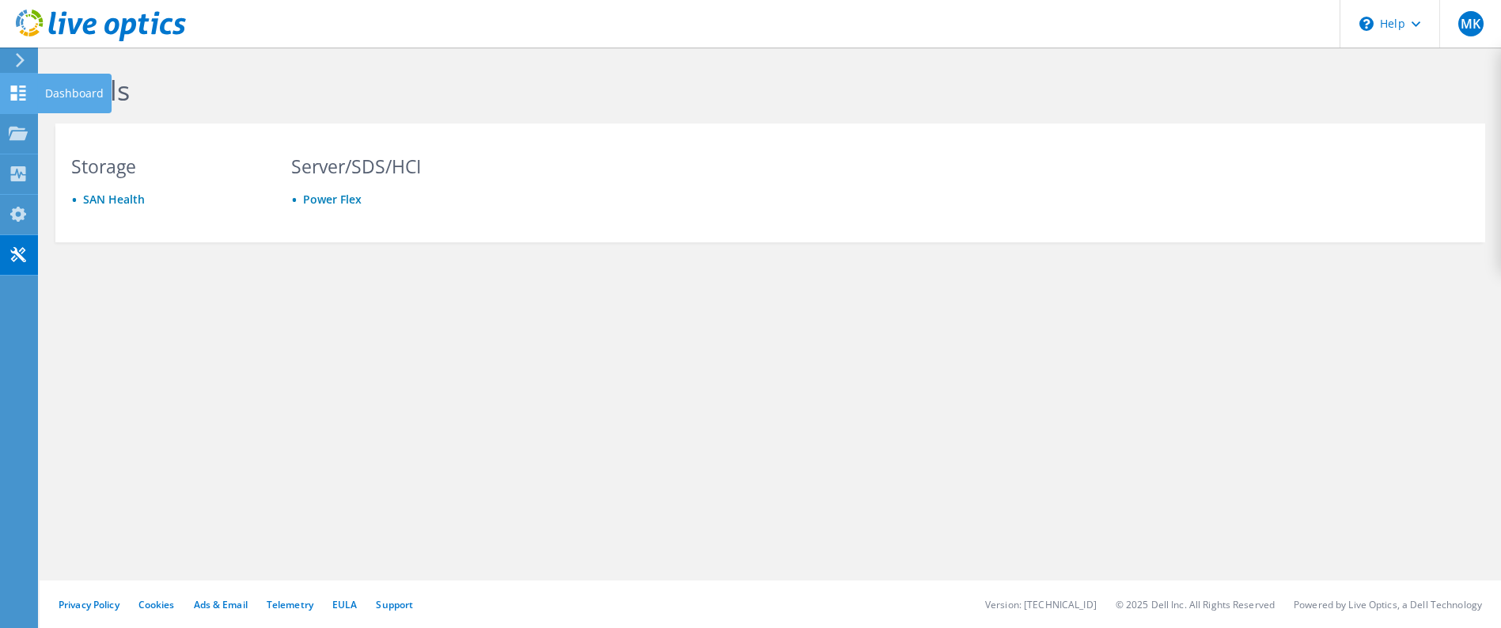
click at [55, 94] on div "Dashboard" at bounding box center [74, 94] width 74 height 40
